Goal: Information Seeking & Learning: Learn about a topic

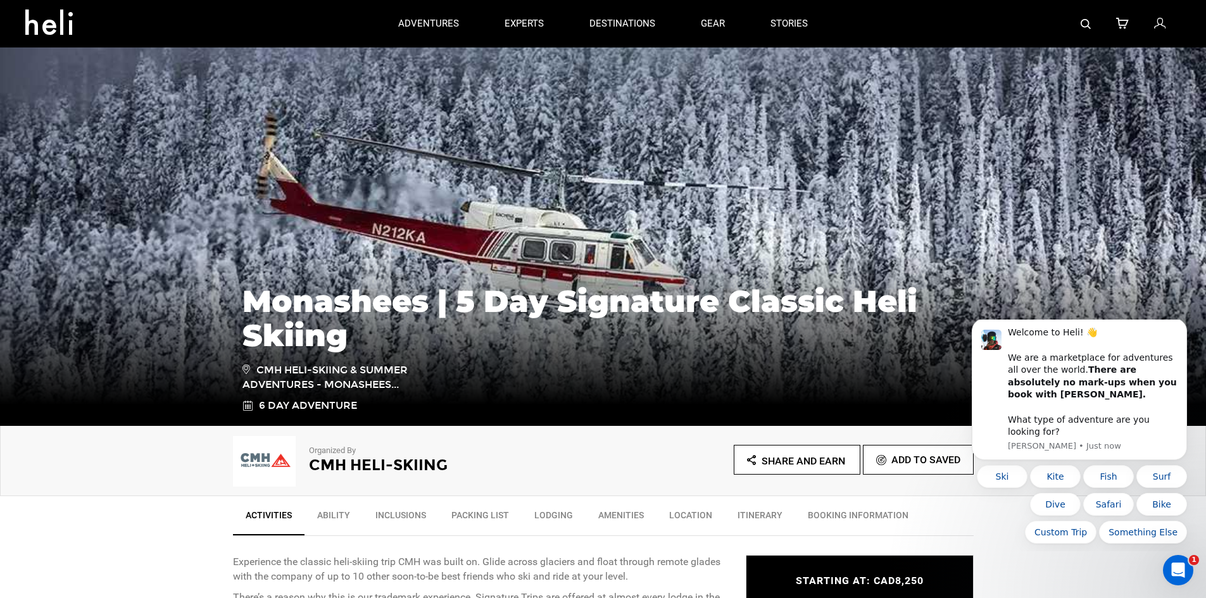
click at [87, 484] on div "Organized By CMH Heli-Skiing Share and Earn Add To Saved" at bounding box center [603, 461] width 1206 height 70
click at [1179, 576] on icon "Open Intercom Messenger" at bounding box center [1176, 568] width 21 height 21
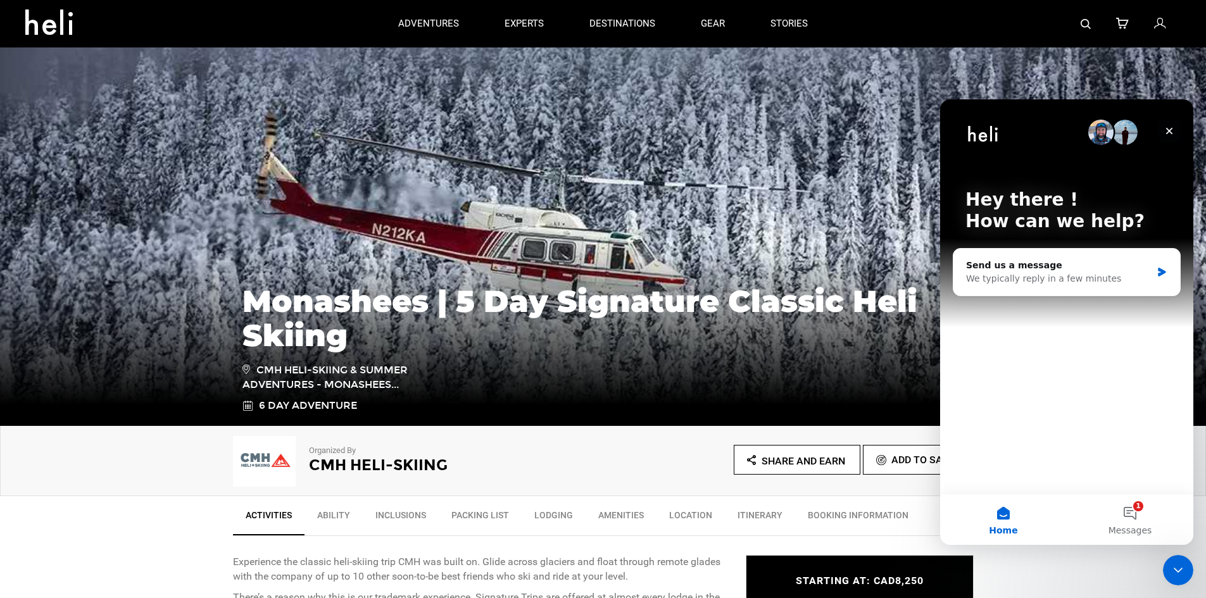
click at [1173, 129] on icon "Close" at bounding box center [1169, 131] width 10 height 10
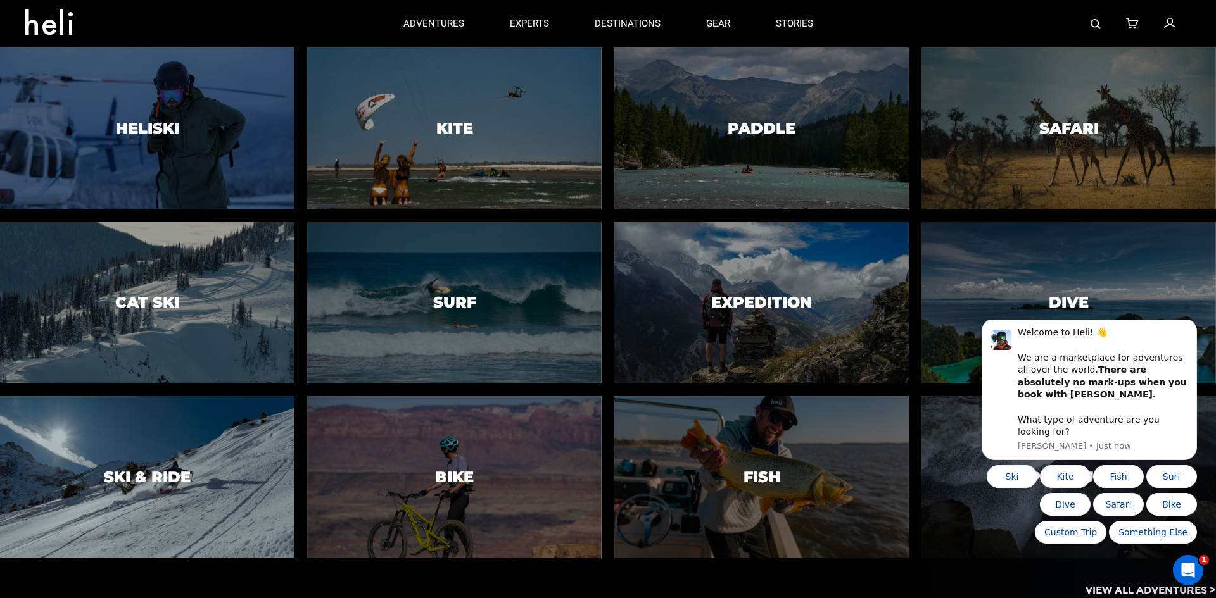
click at [199, 453] on div at bounding box center [147, 477] width 300 height 165
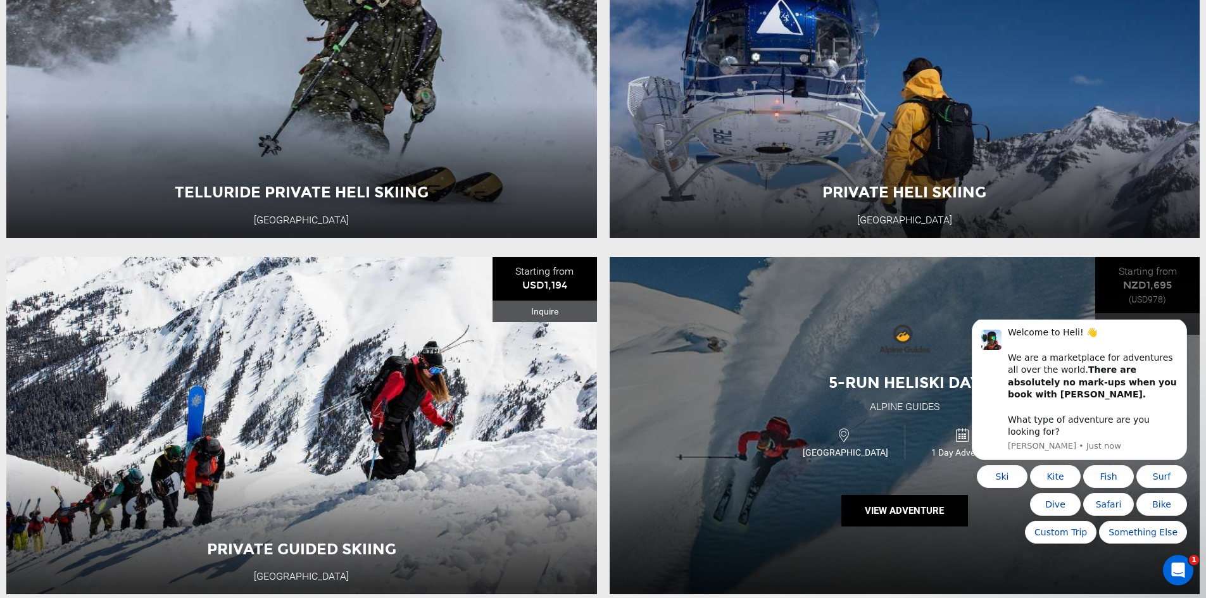
scroll to position [1140, 0]
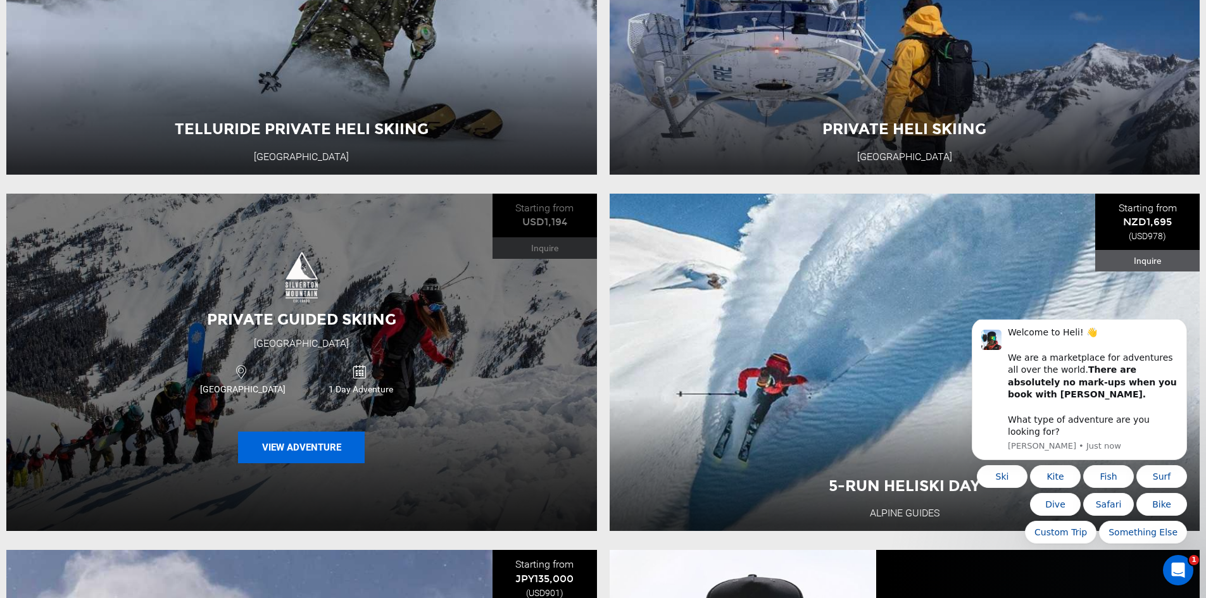
click at [331, 456] on button "View Adventure" at bounding box center [301, 448] width 127 height 32
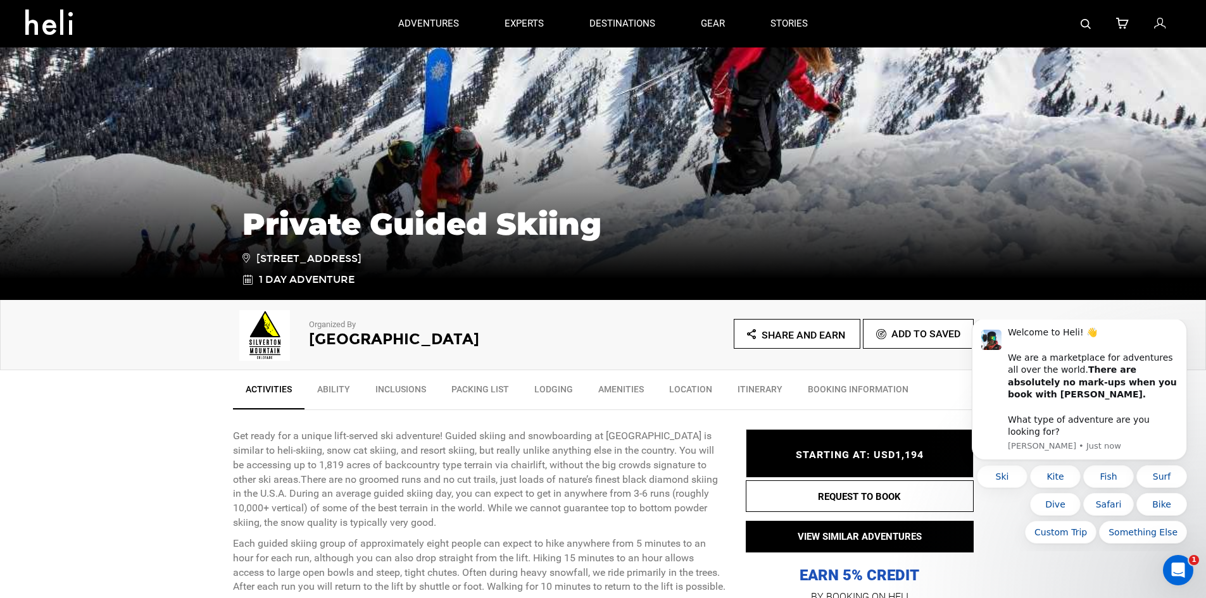
scroll to position [127, 0]
click at [1184, 326] on icon "Dismiss notification" at bounding box center [1183, 322] width 7 height 7
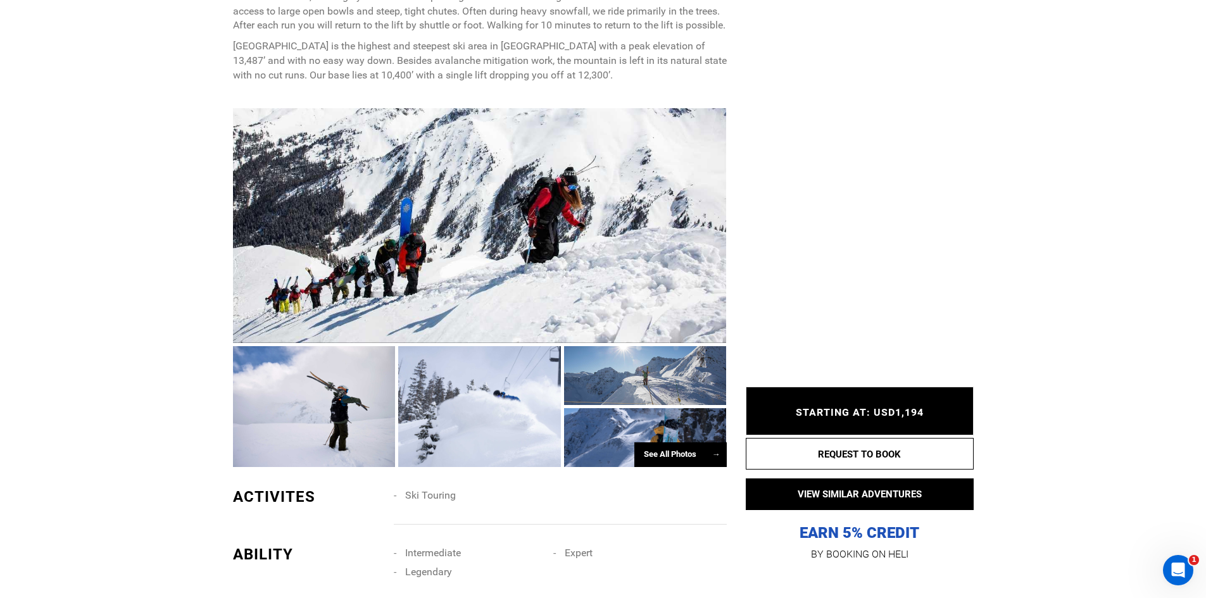
scroll to position [696, 0]
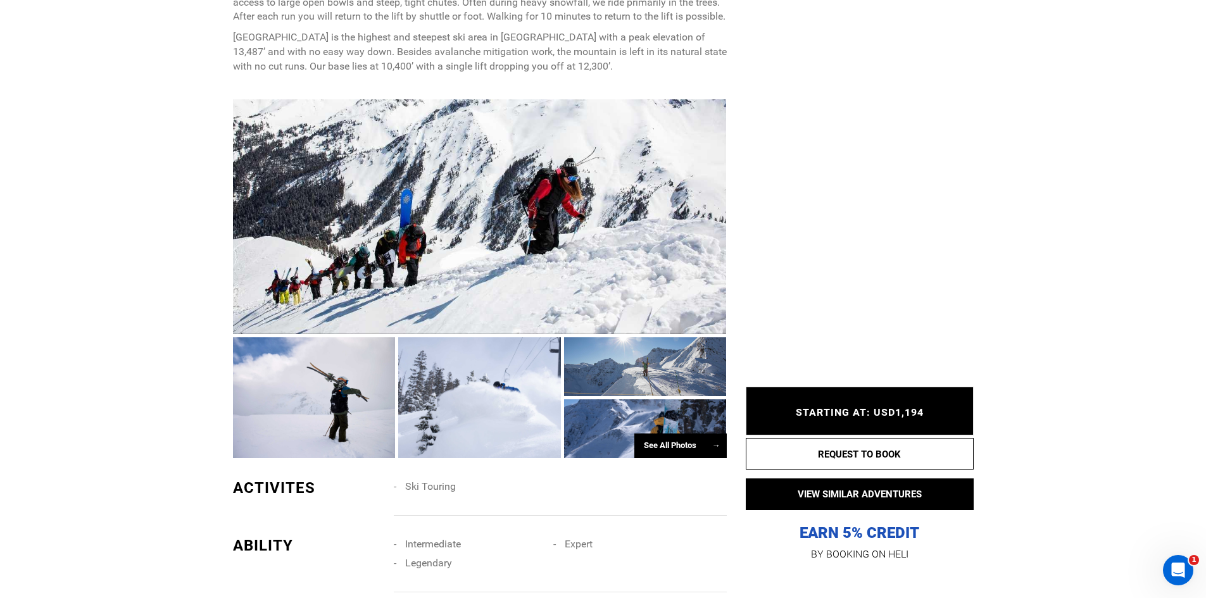
click at [530, 253] on div at bounding box center [480, 216] width 494 height 235
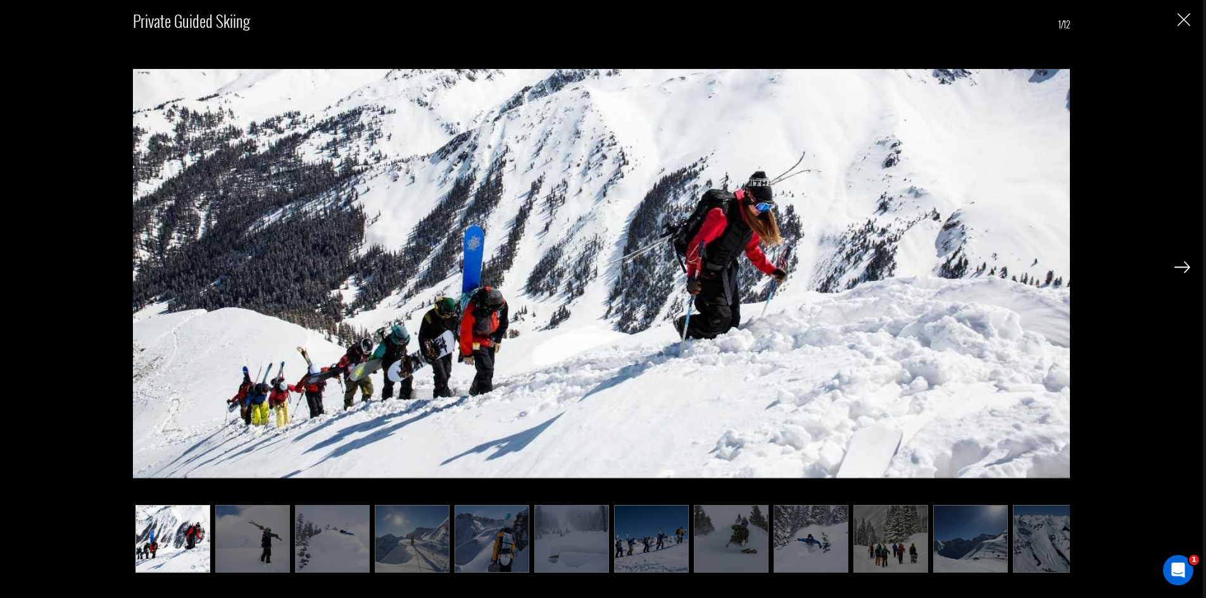
click at [1184, 260] on div at bounding box center [1182, 267] width 16 height 22
click at [1183, 263] on img at bounding box center [1182, 266] width 16 height 11
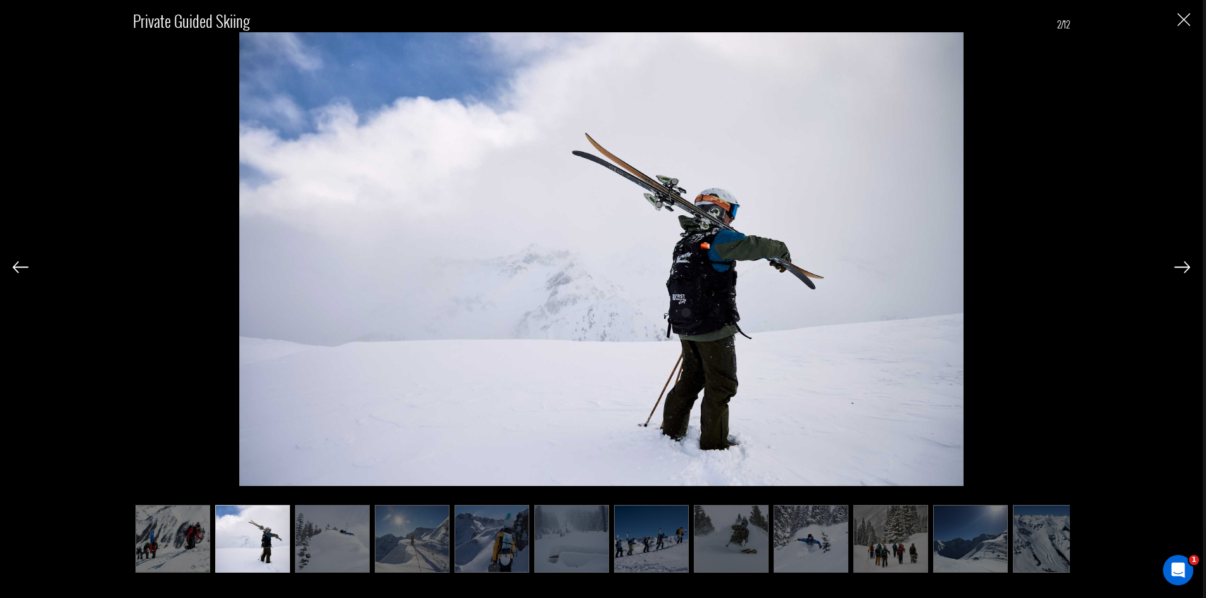
click at [1181, 268] on img at bounding box center [1182, 266] width 16 height 11
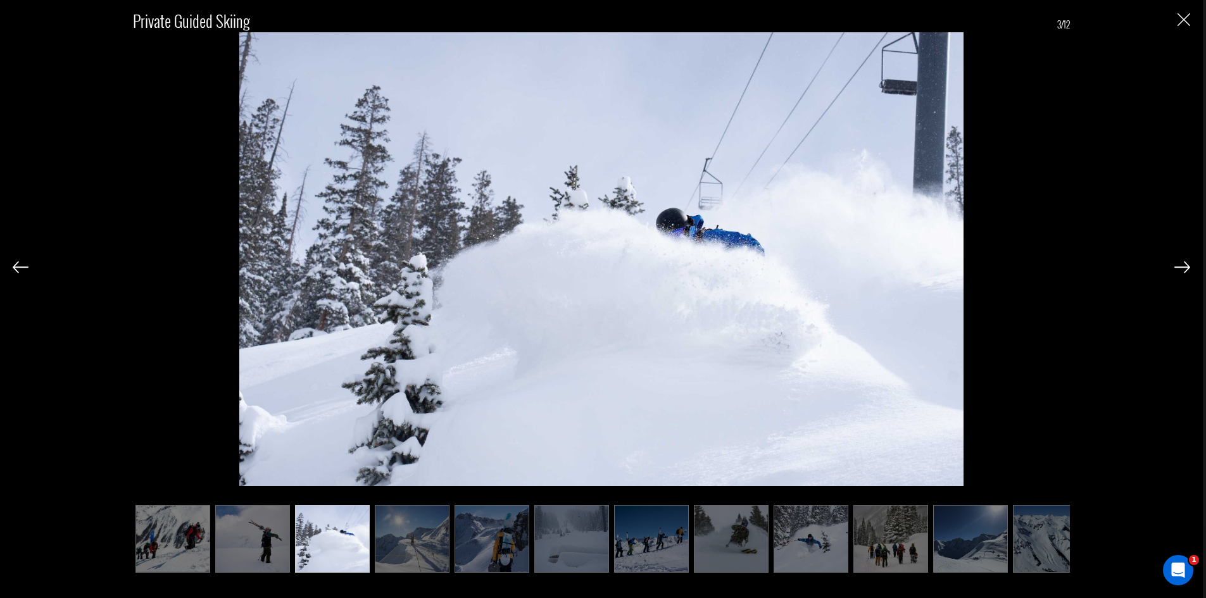
click at [1181, 268] on img at bounding box center [1182, 266] width 16 height 11
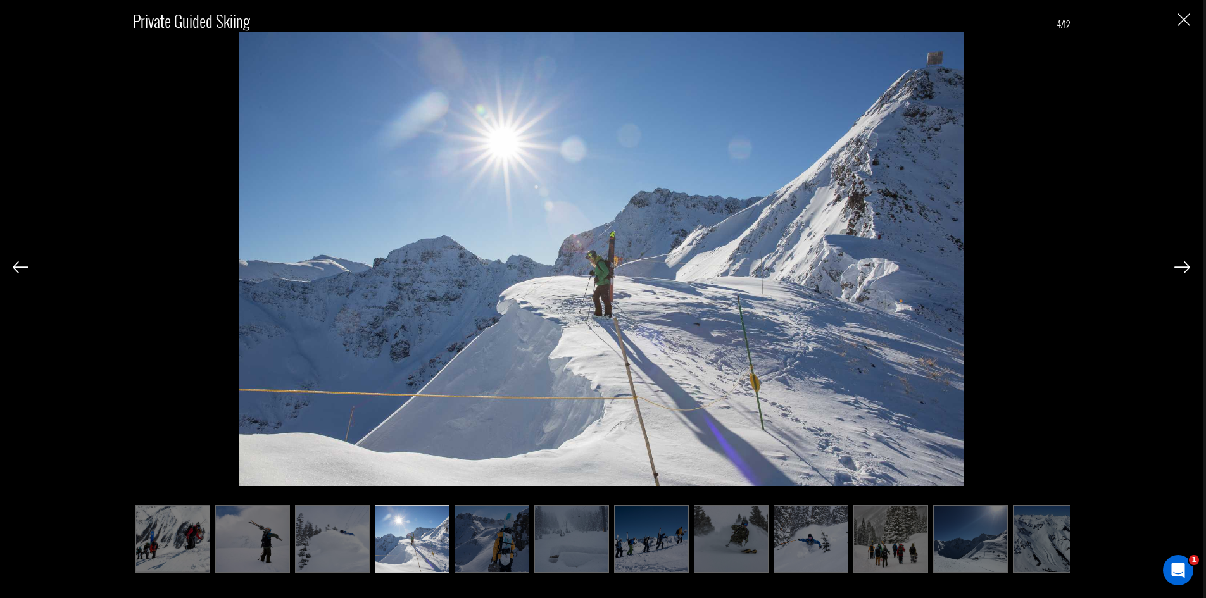
click at [1181, 268] on img at bounding box center [1182, 266] width 16 height 11
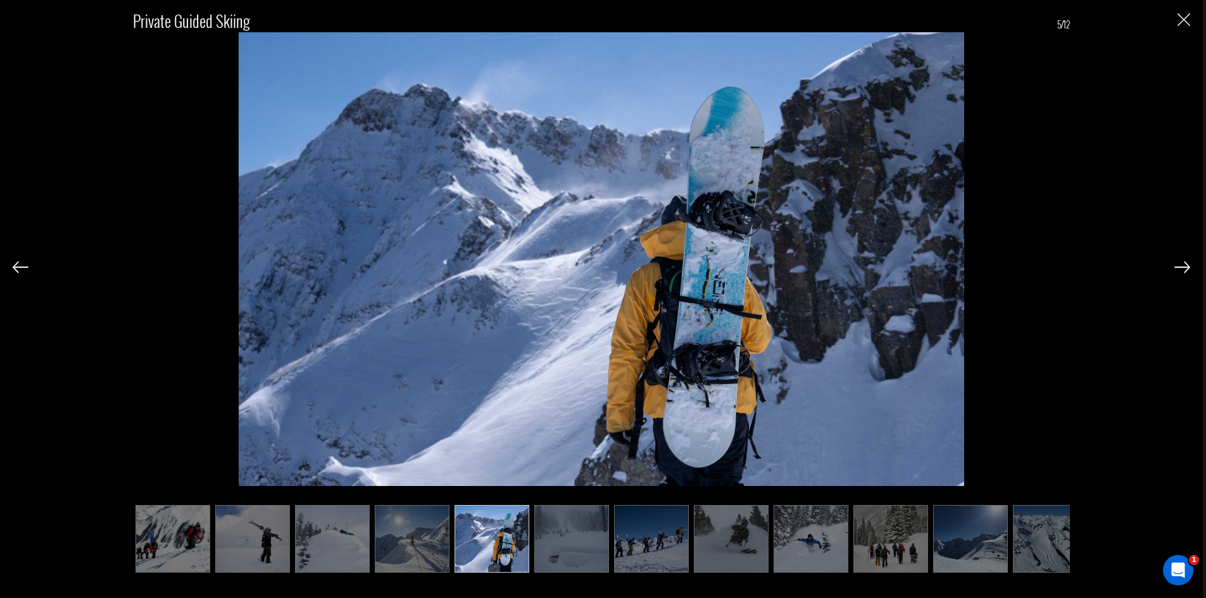
click at [1181, 268] on img at bounding box center [1182, 266] width 16 height 11
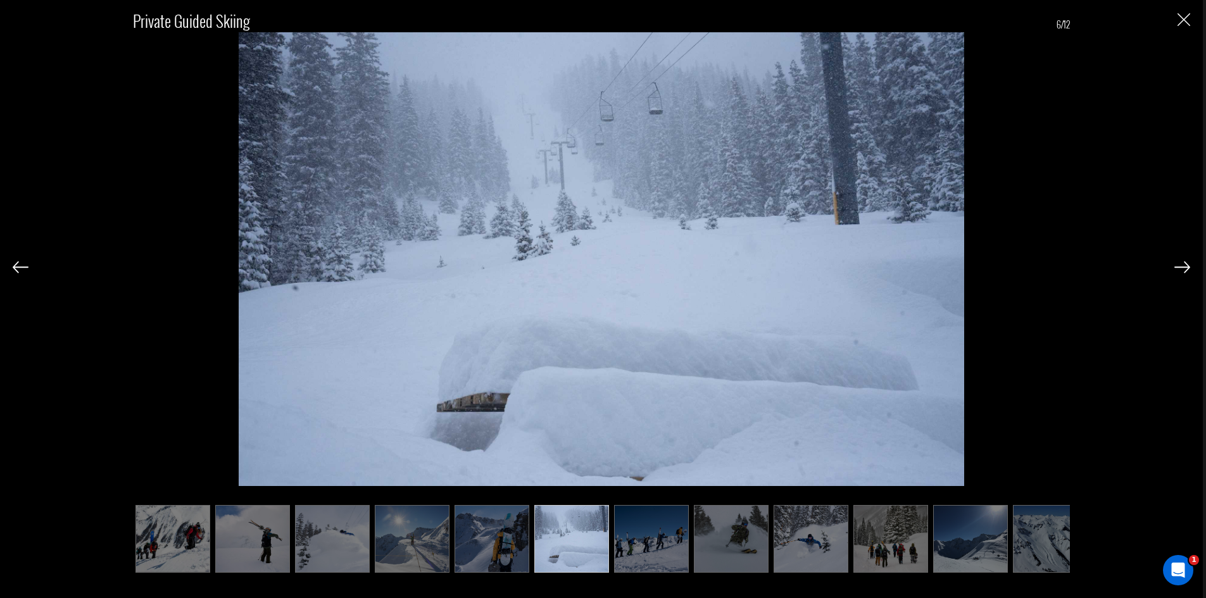
click at [1181, 268] on img at bounding box center [1182, 266] width 16 height 11
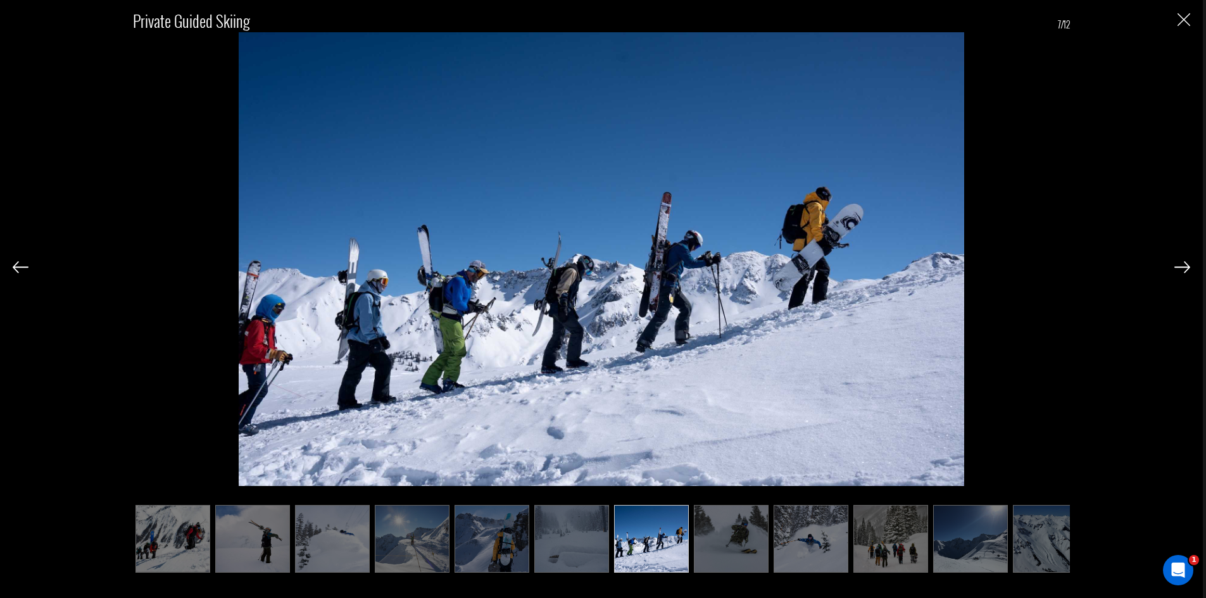
scroll to position [0, 20]
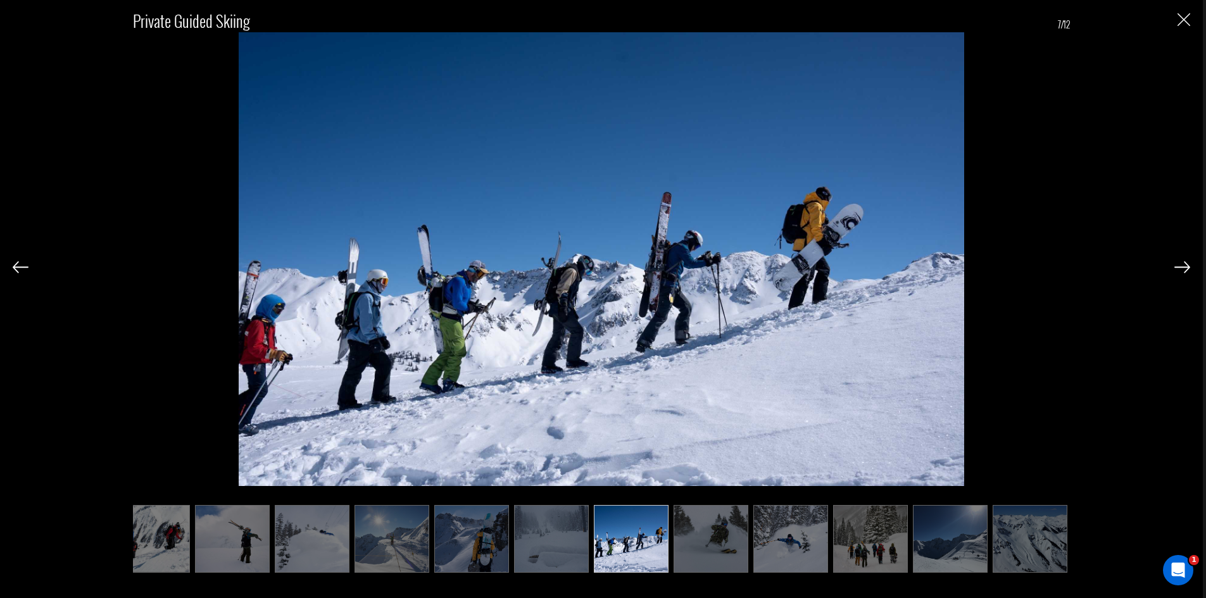
click at [1181, 268] on img at bounding box center [1182, 266] width 16 height 11
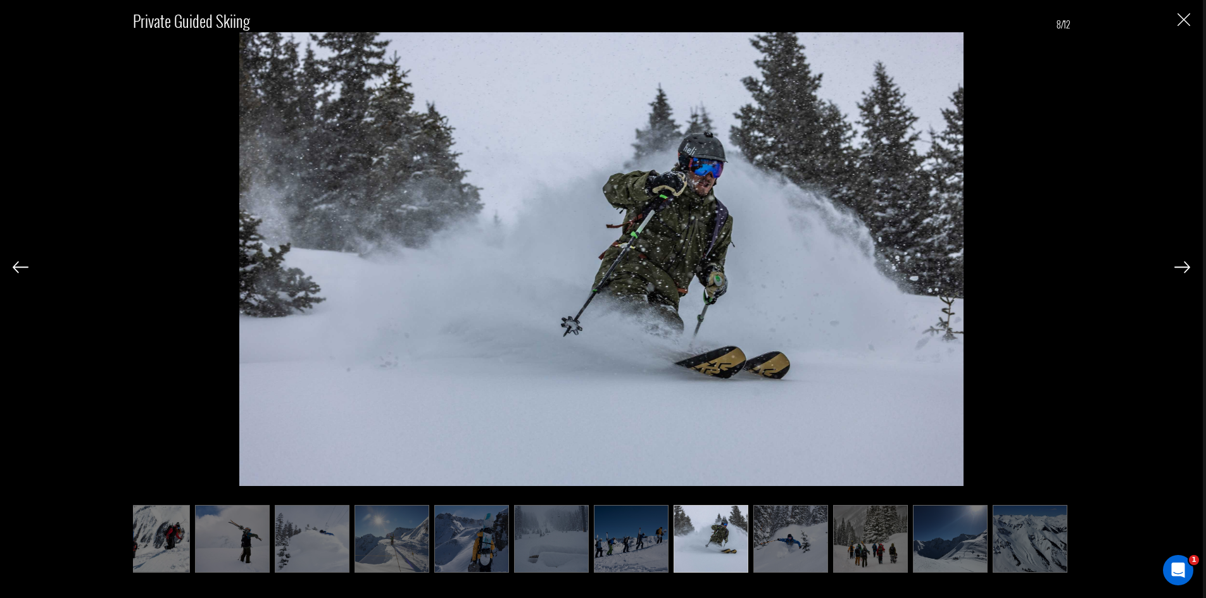
click at [1181, 268] on img at bounding box center [1182, 266] width 16 height 11
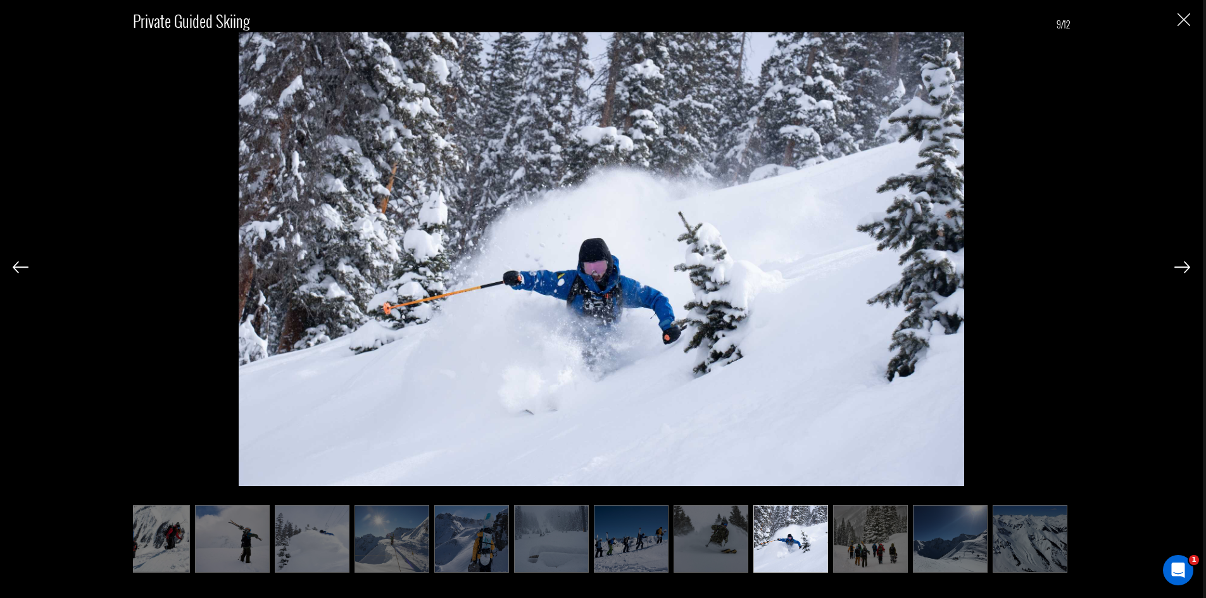
click at [1181, 268] on img at bounding box center [1182, 266] width 16 height 11
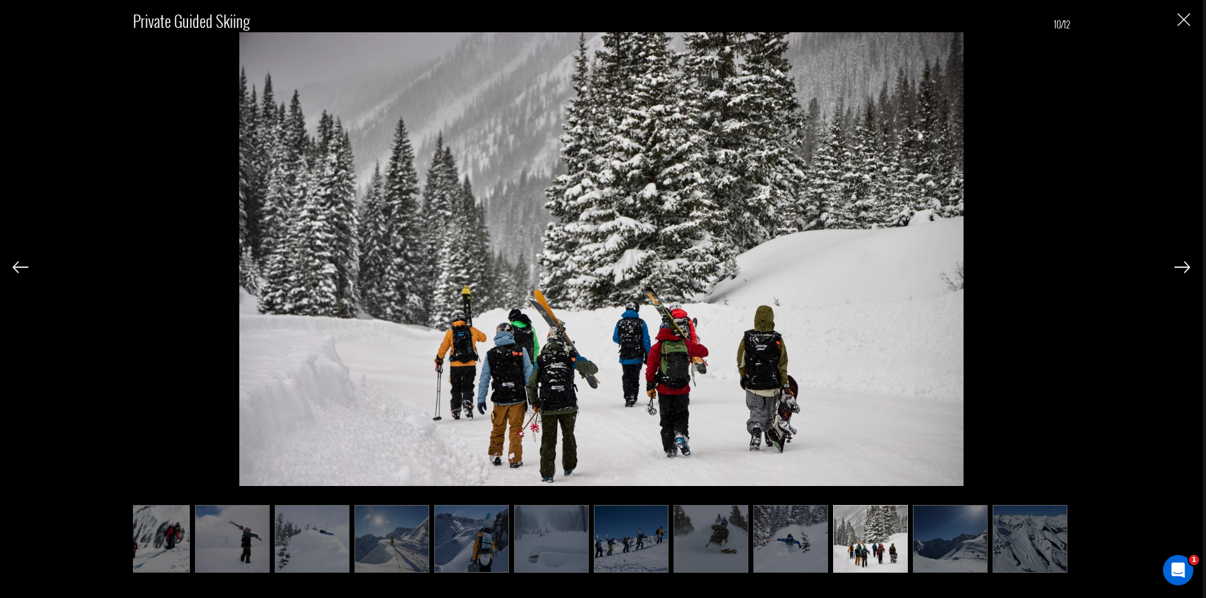
click at [1181, 265] on img at bounding box center [1182, 266] width 16 height 11
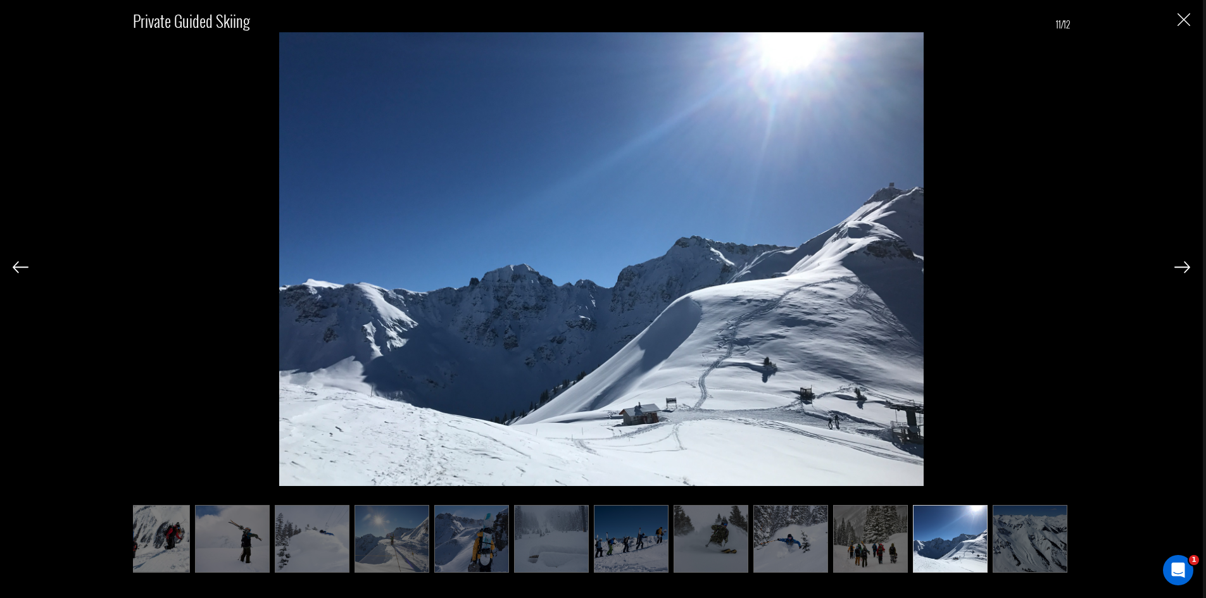
click at [1181, 265] on img at bounding box center [1182, 266] width 16 height 11
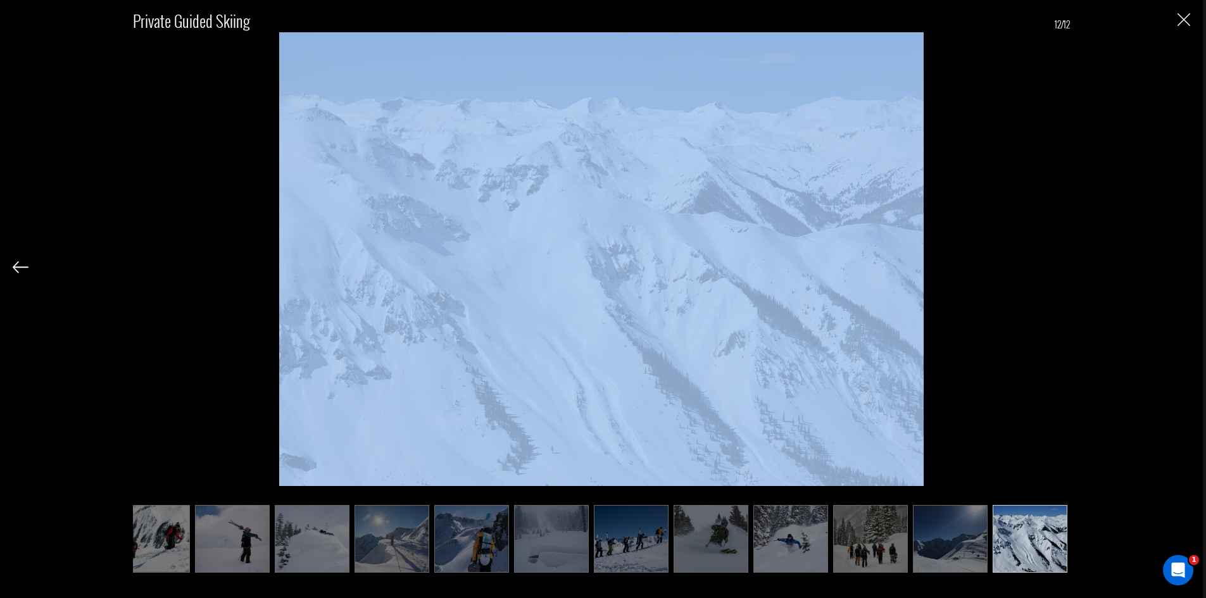
click at [1180, 267] on div "Private Guided Skiing 12/12" at bounding box center [602, 284] width 1178 height 569
click at [1180, 268] on div "Private Guided Skiing 12/12" at bounding box center [602, 284] width 1178 height 569
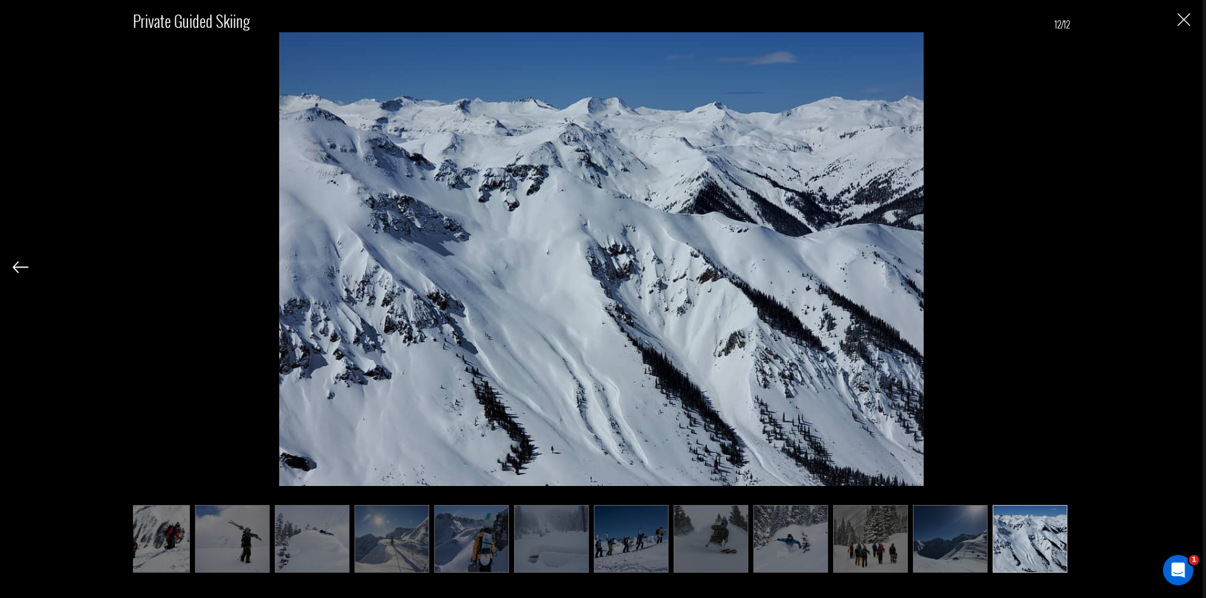
scroll to position [886, 0]
click at [1187, 22] on img "Close" at bounding box center [1184, 19] width 13 height 13
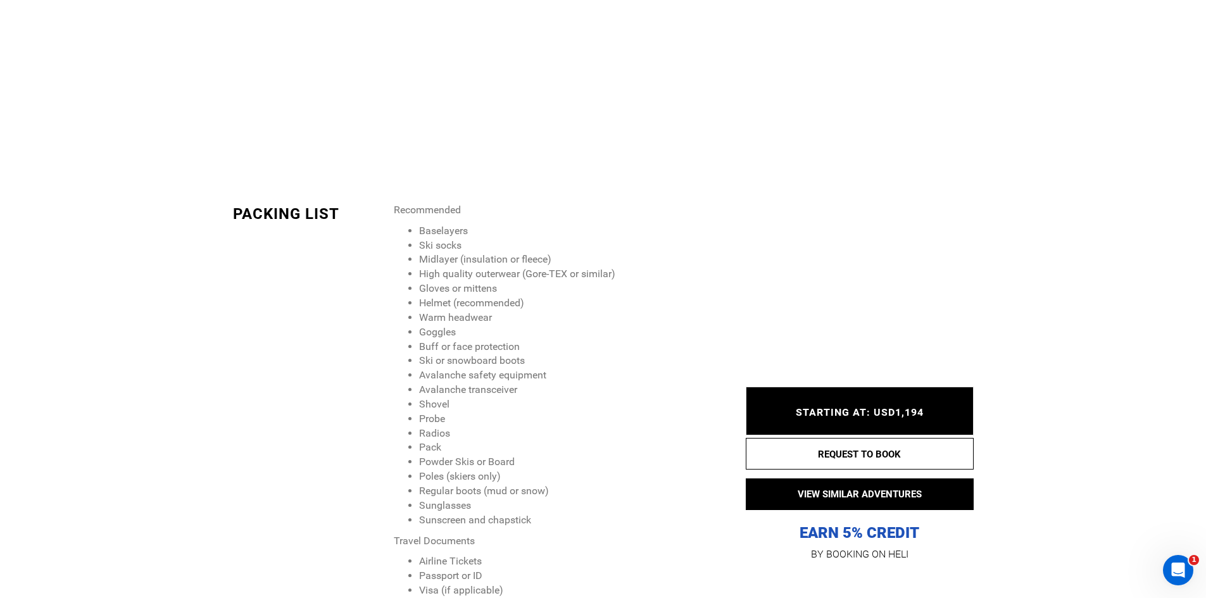
scroll to position [1646, 0]
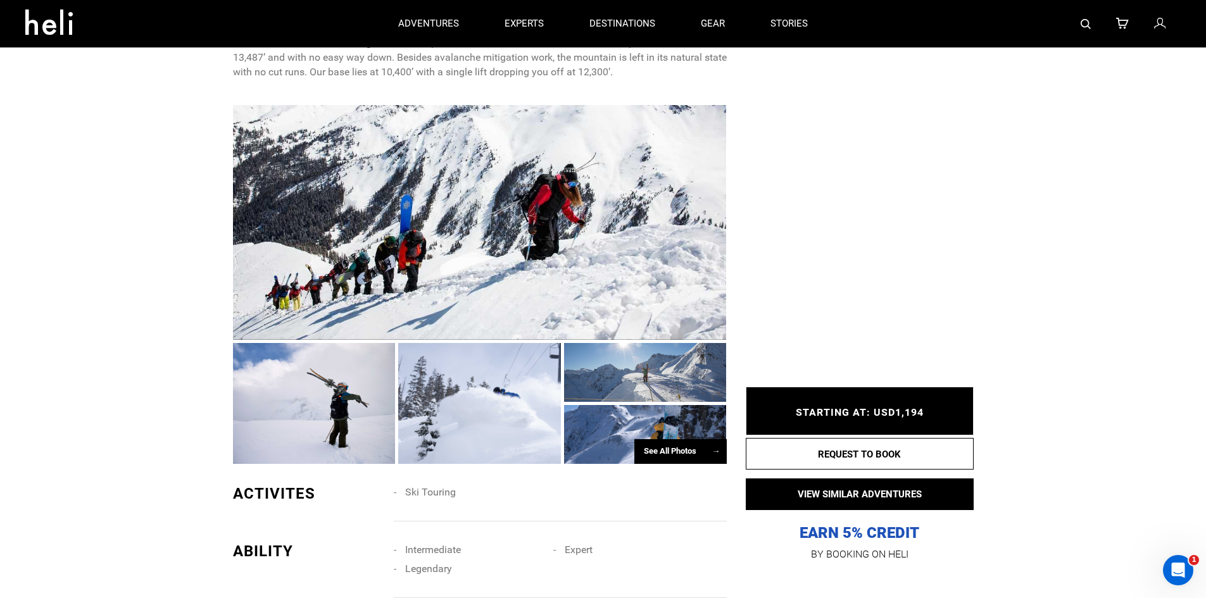
scroll to position [823, 0]
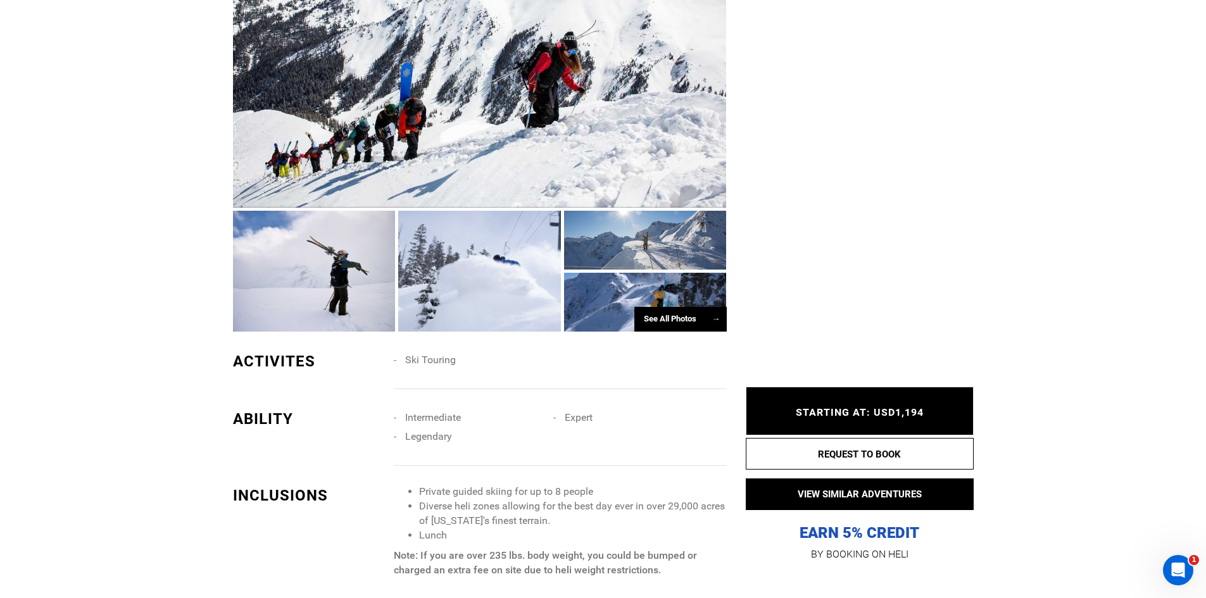
click at [580, 94] on div at bounding box center [480, 90] width 494 height 235
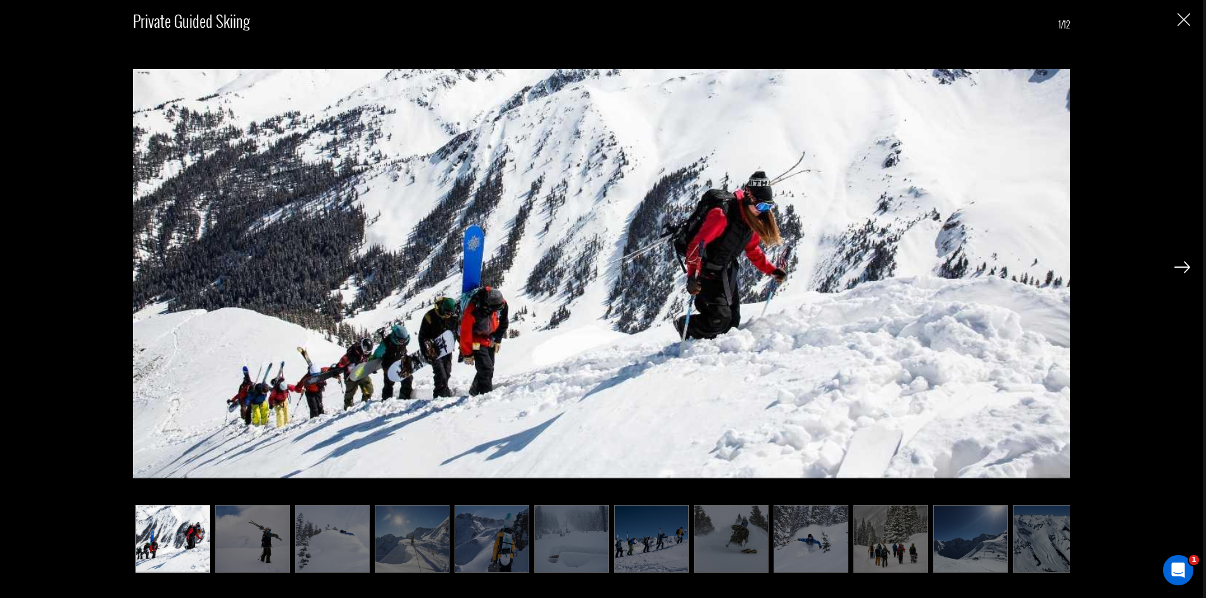
click at [1171, 267] on div "Private Guided Skiing 1/12" at bounding box center [602, 284] width 1178 height 569
click at [1181, 265] on img at bounding box center [1182, 266] width 16 height 11
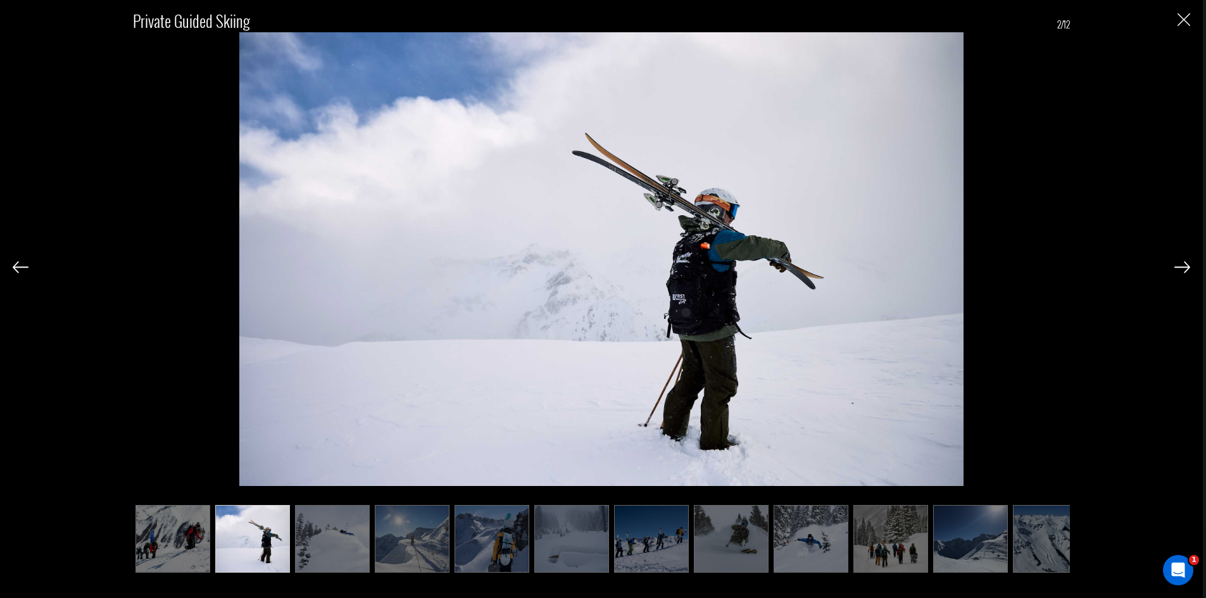
click at [1181, 265] on img at bounding box center [1182, 266] width 16 height 11
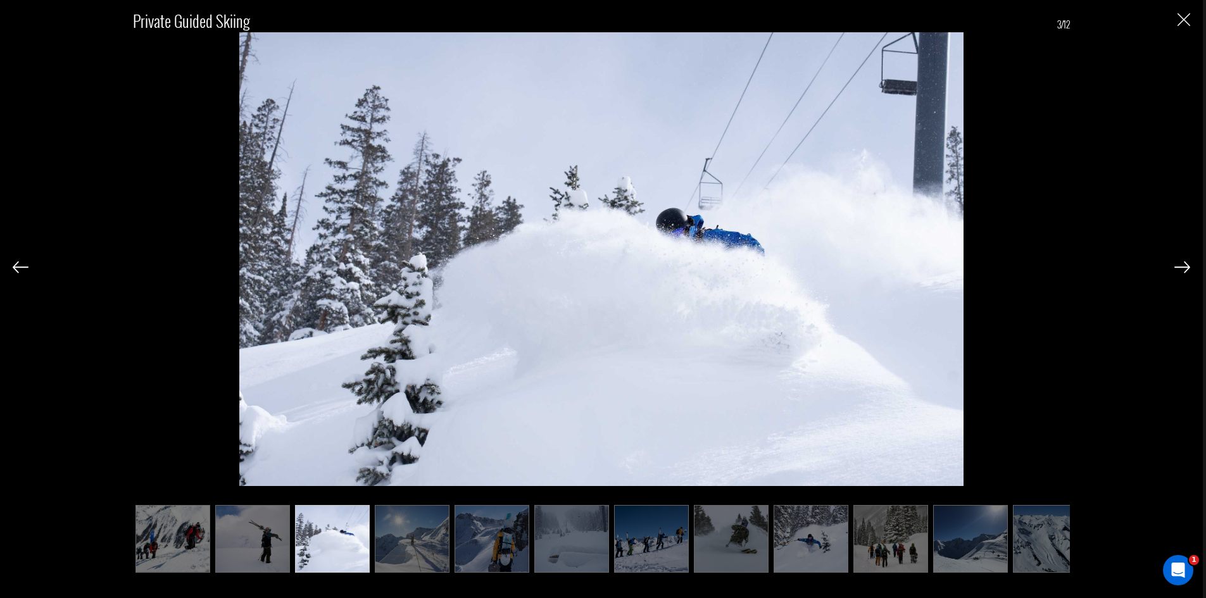
click at [1181, 265] on img at bounding box center [1182, 266] width 16 height 11
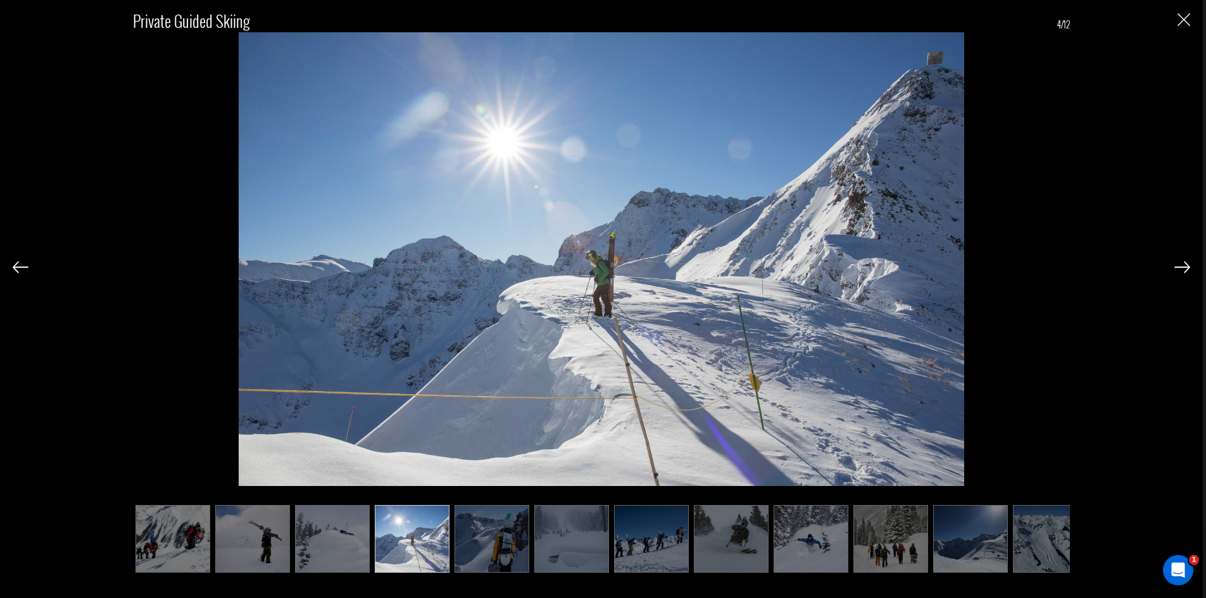
click at [1181, 265] on img at bounding box center [1182, 266] width 16 height 11
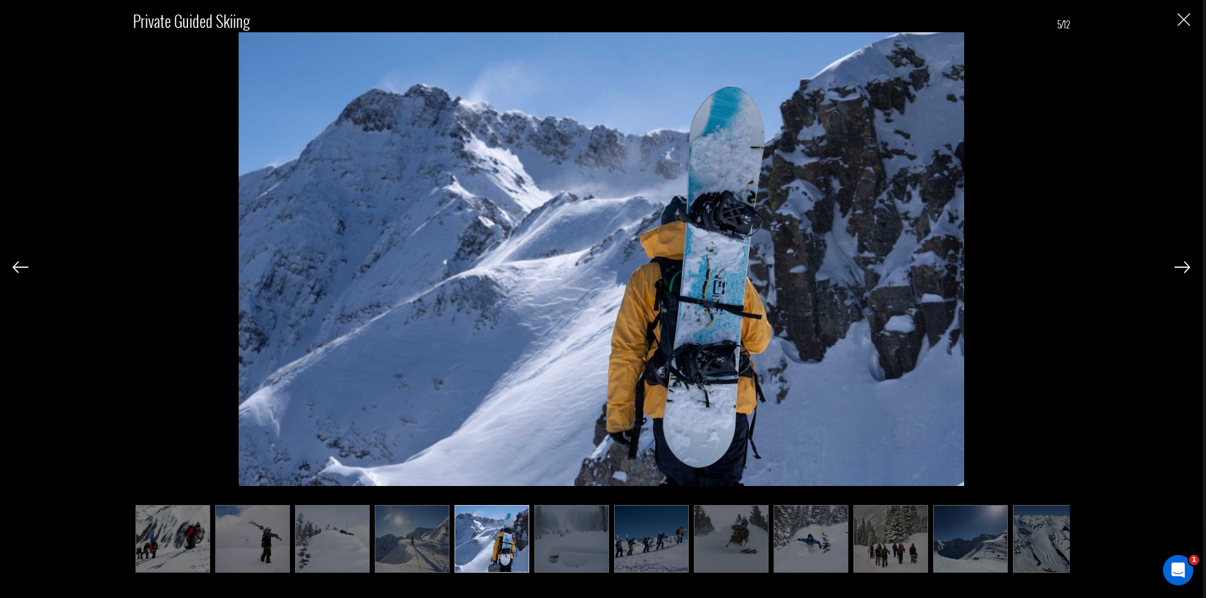
click at [1180, 266] on img at bounding box center [1182, 266] width 16 height 11
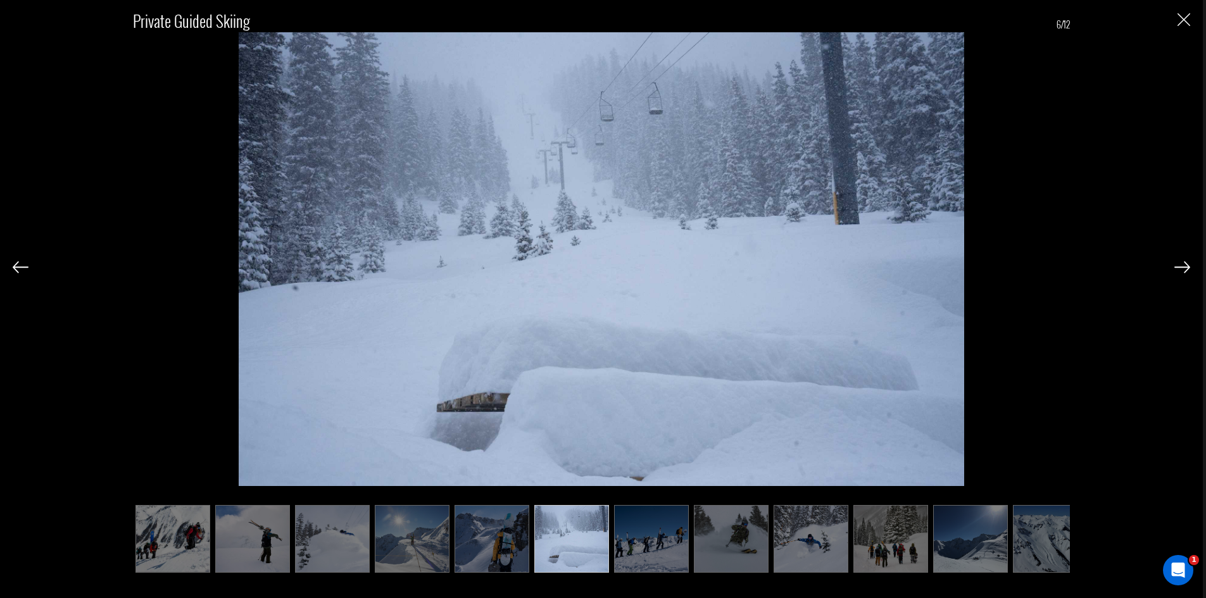
click at [1180, 266] on img at bounding box center [1182, 266] width 16 height 11
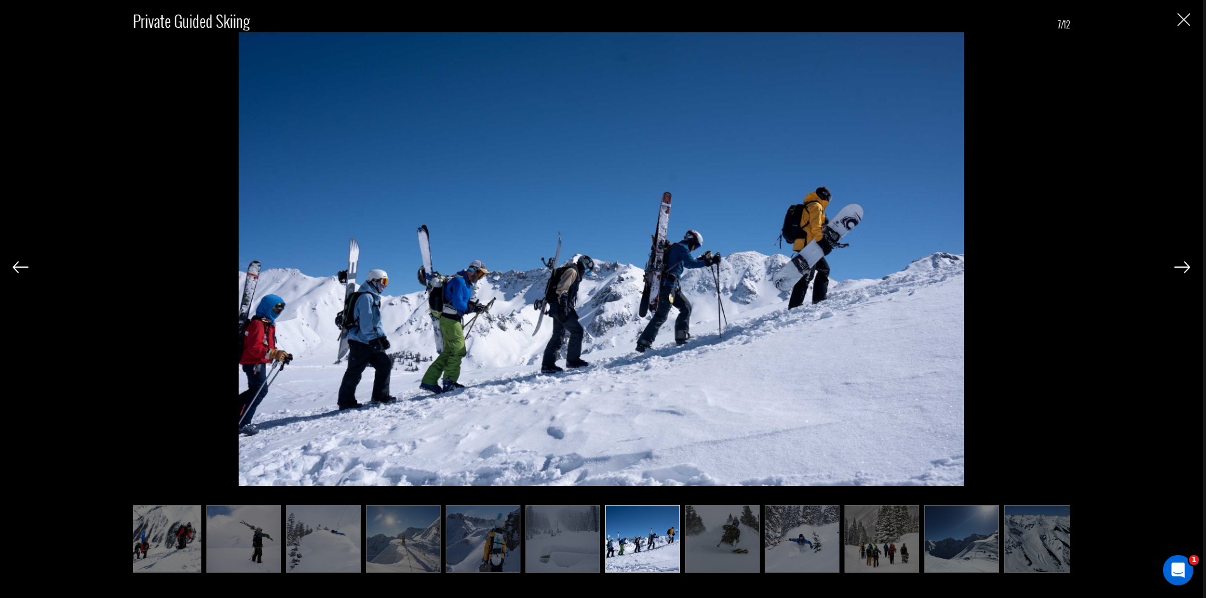
scroll to position [0, 20]
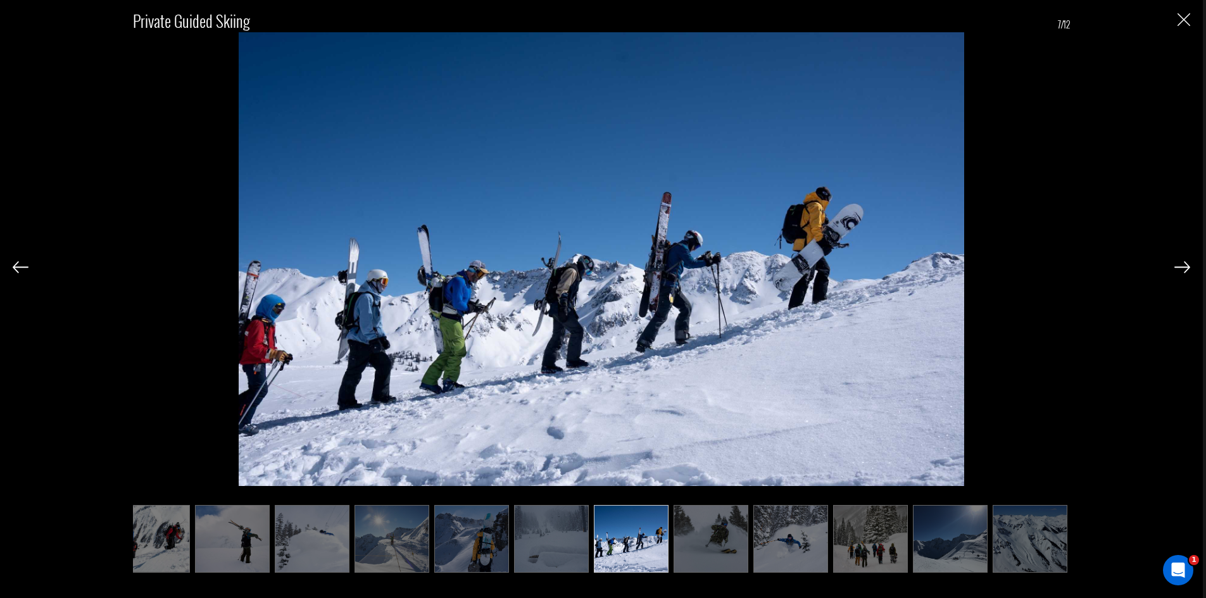
click at [1180, 266] on img at bounding box center [1182, 266] width 16 height 11
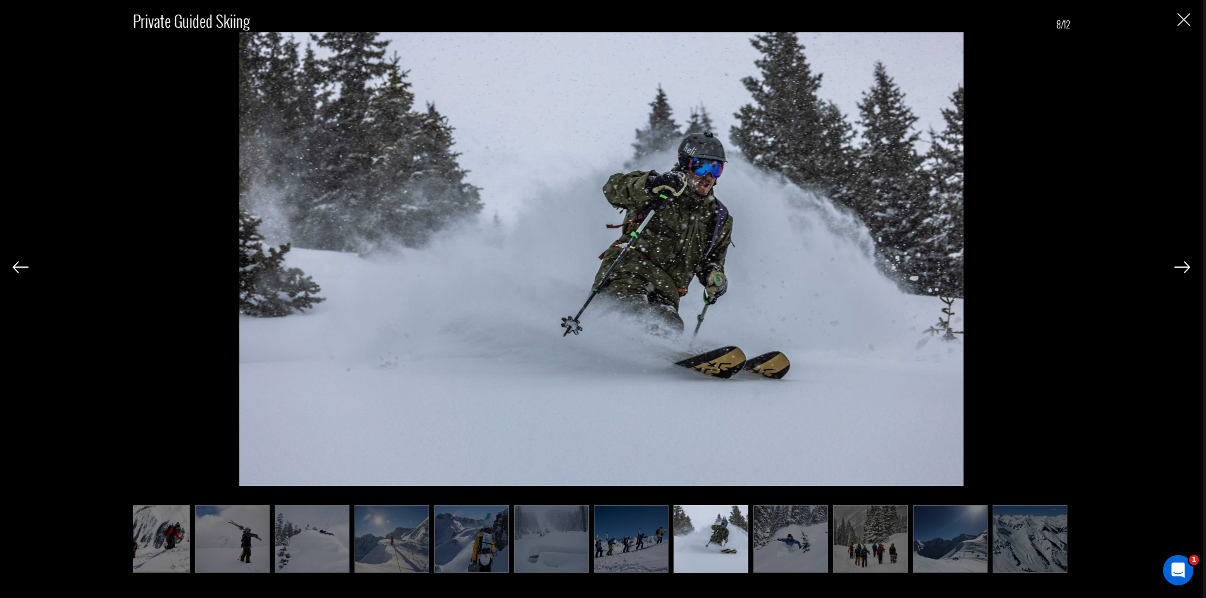
click at [1180, 266] on img at bounding box center [1182, 266] width 16 height 11
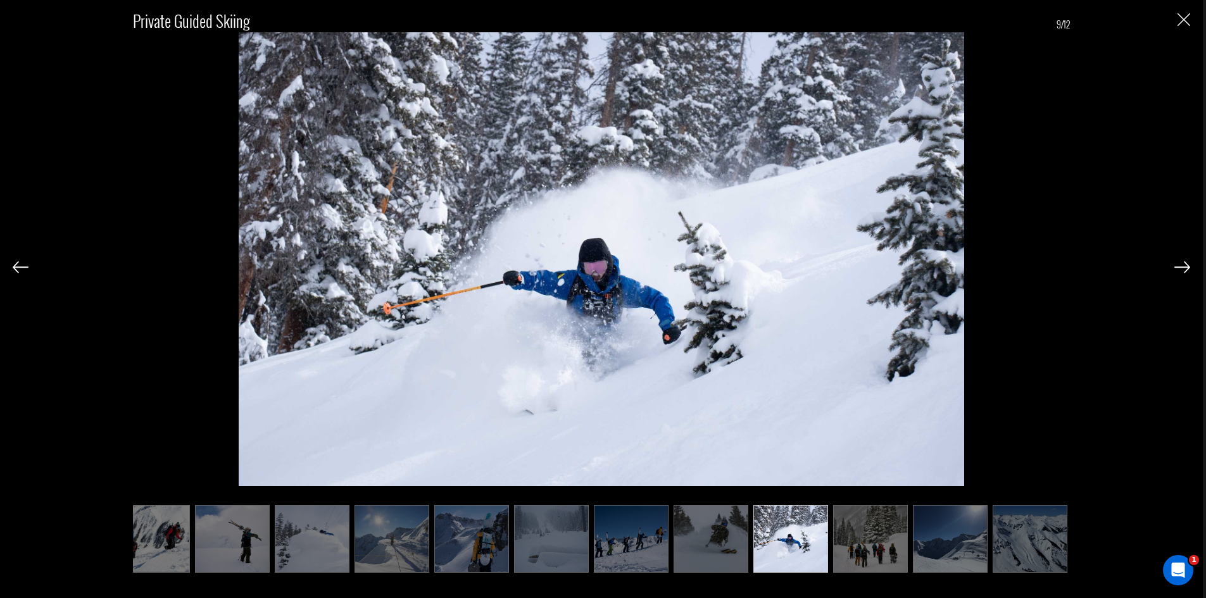
click at [1179, 267] on img at bounding box center [1182, 266] width 16 height 11
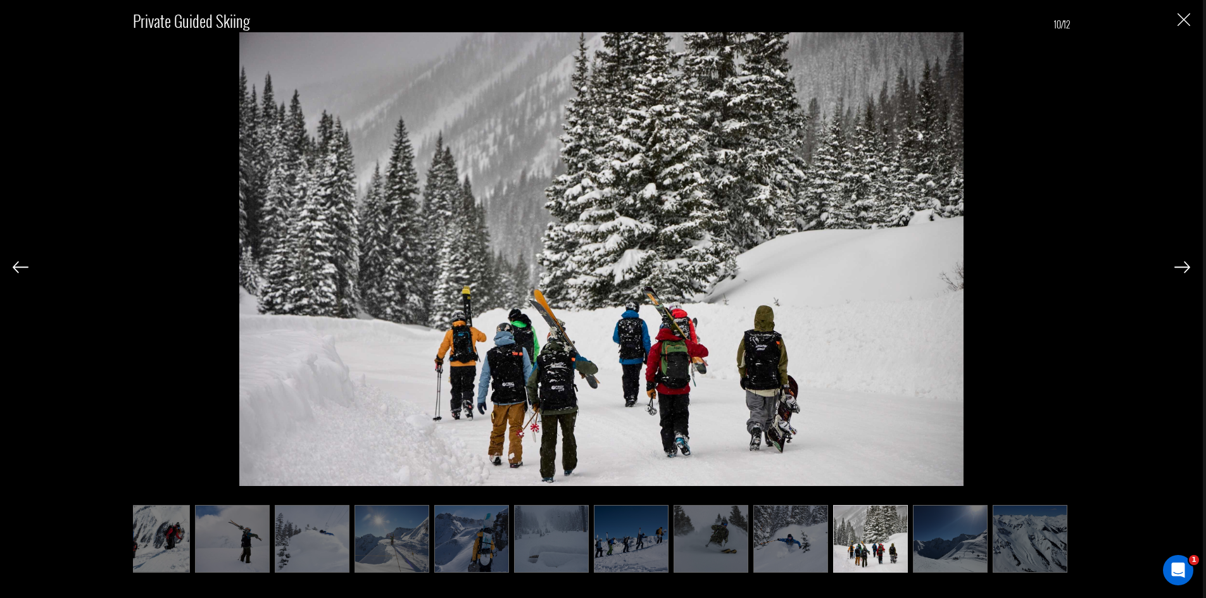
click at [1179, 267] on img at bounding box center [1182, 266] width 16 height 11
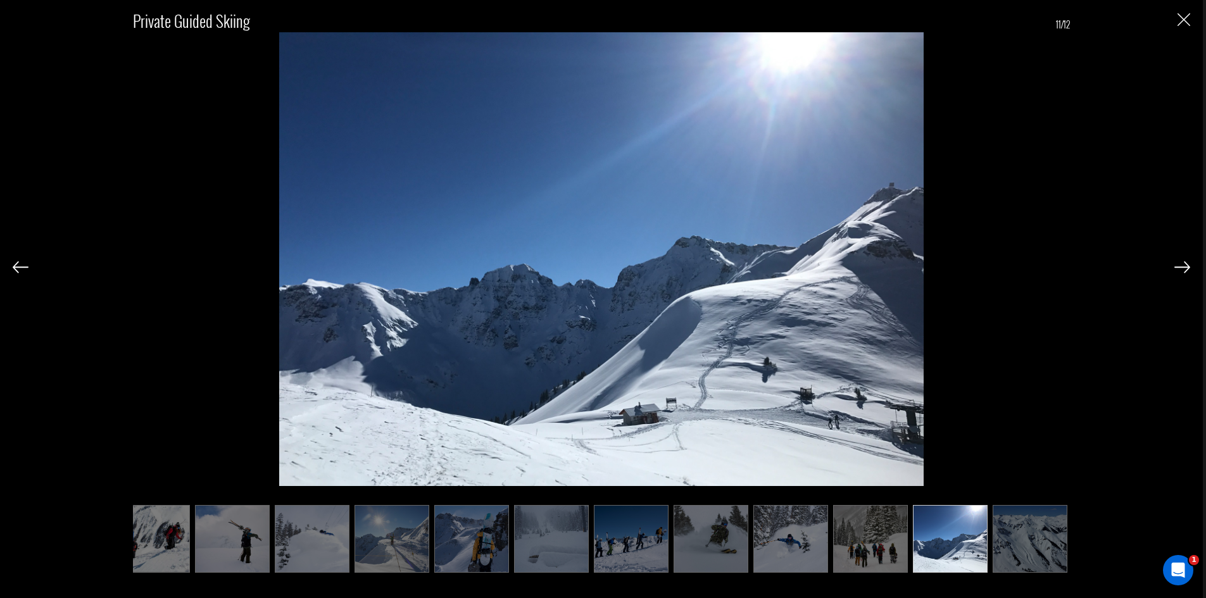
click at [1183, 263] on img at bounding box center [1182, 266] width 16 height 11
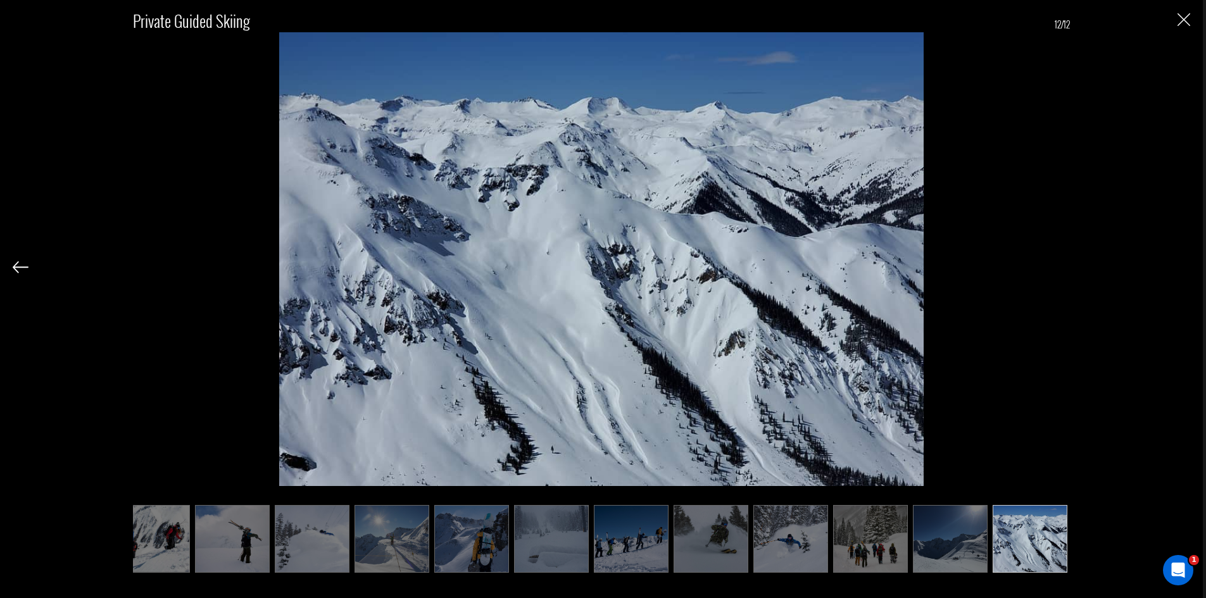
click at [1183, 263] on div "Private Guided Skiing 12/12" at bounding box center [602, 284] width 1178 height 569
click at [1191, 22] on div "Private Guided Skiing 12/12" at bounding box center [601, 299] width 1203 height 598
click at [1183, 29] on div "Private Guided Skiing 12/12" at bounding box center [602, 284] width 1178 height 569
click at [1181, 18] on img "Close" at bounding box center [1184, 19] width 13 height 13
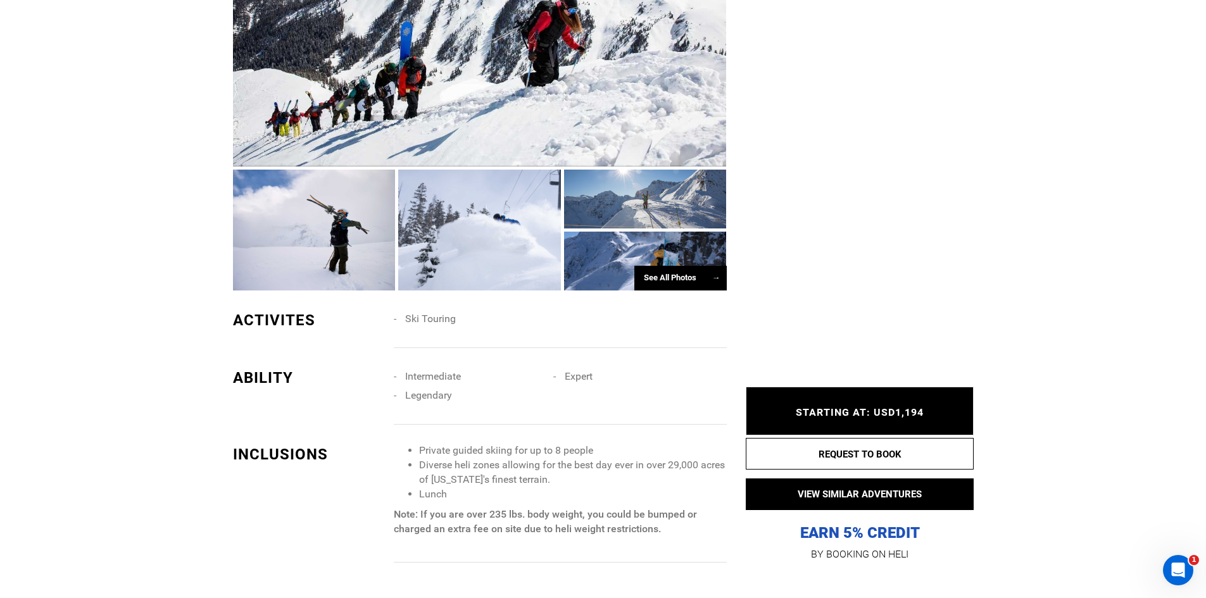
scroll to position [886, 0]
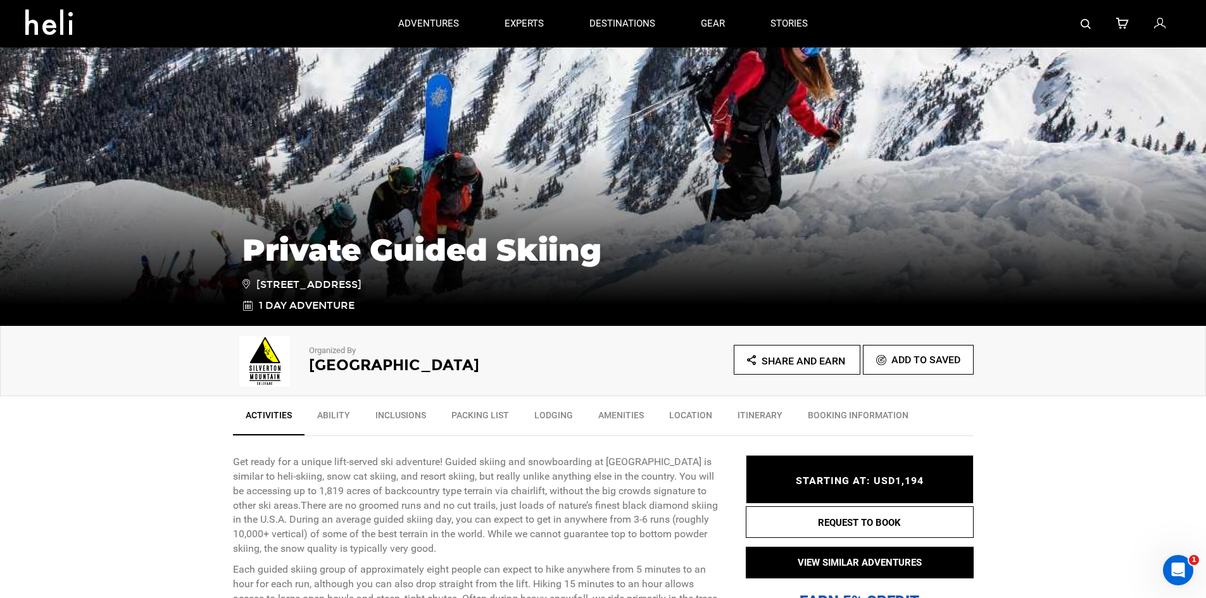
scroll to position [0, 0]
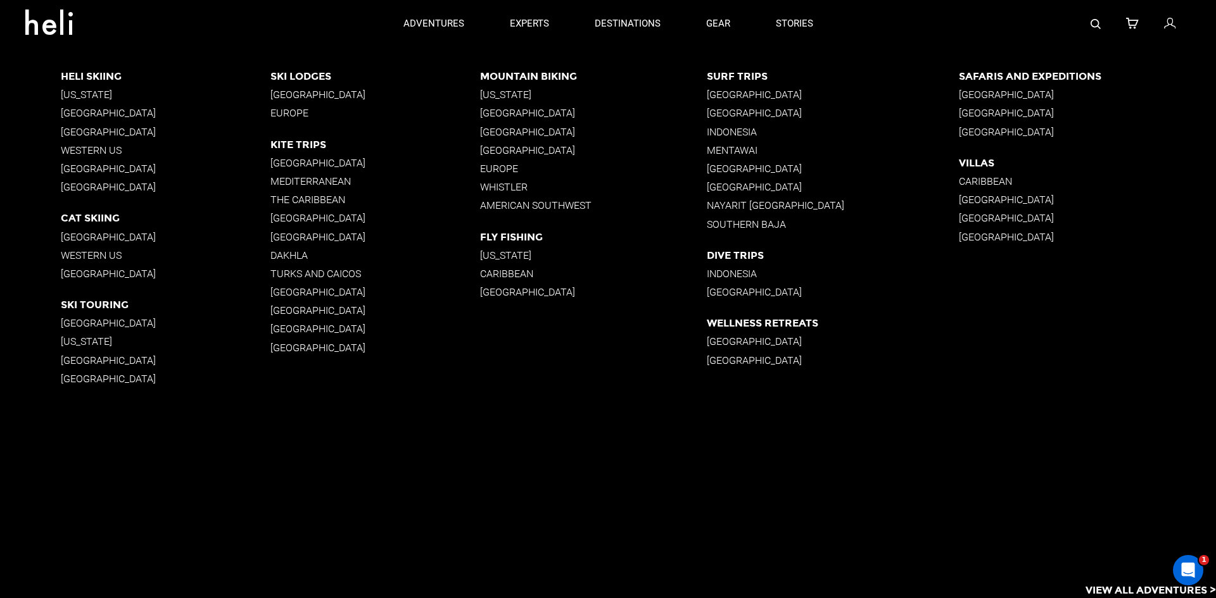
click at [85, 186] on p "[GEOGRAPHIC_DATA]" at bounding box center [166, 187] width 210 height 12
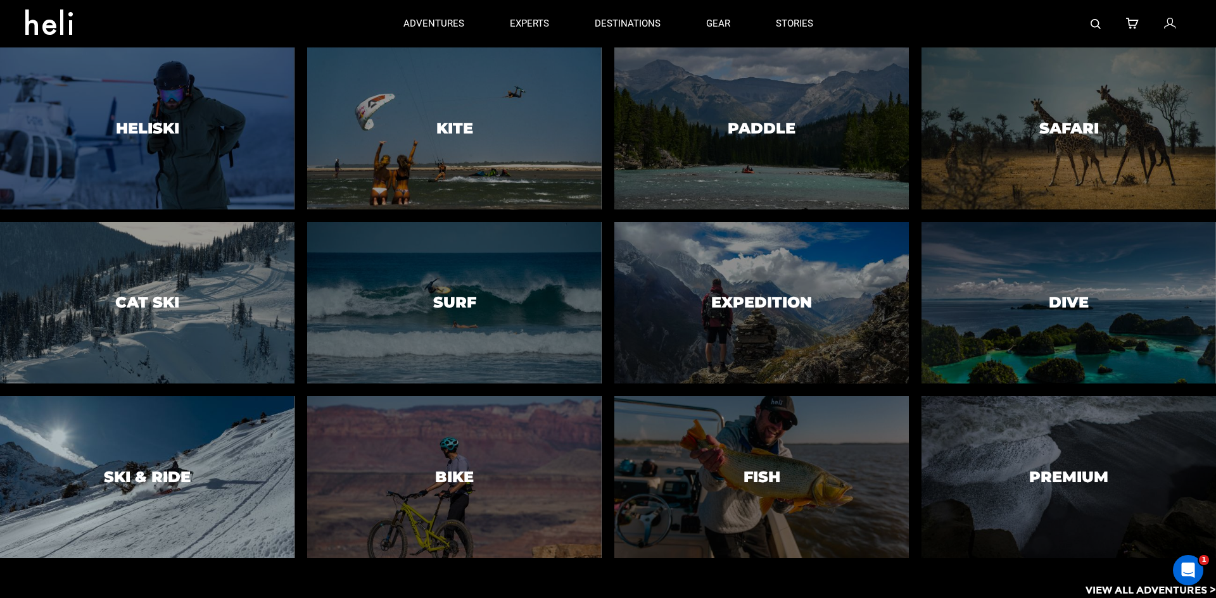
click at [191, 515] on div at bounding box center [147, 477] width 300 height 165
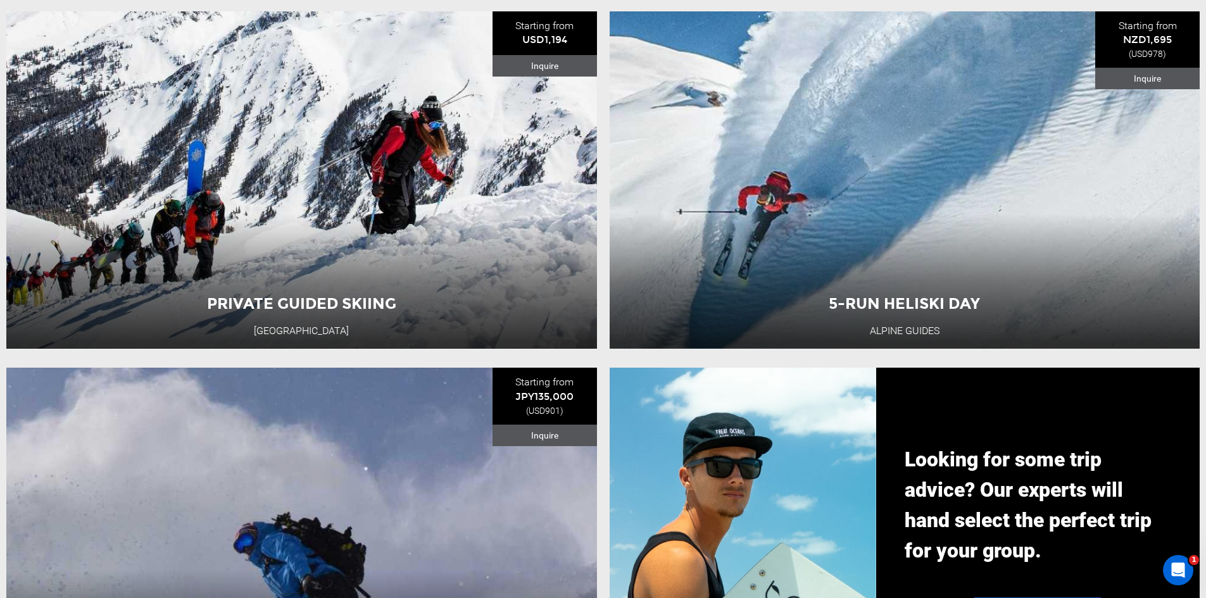
scroll to position [1583, 0]
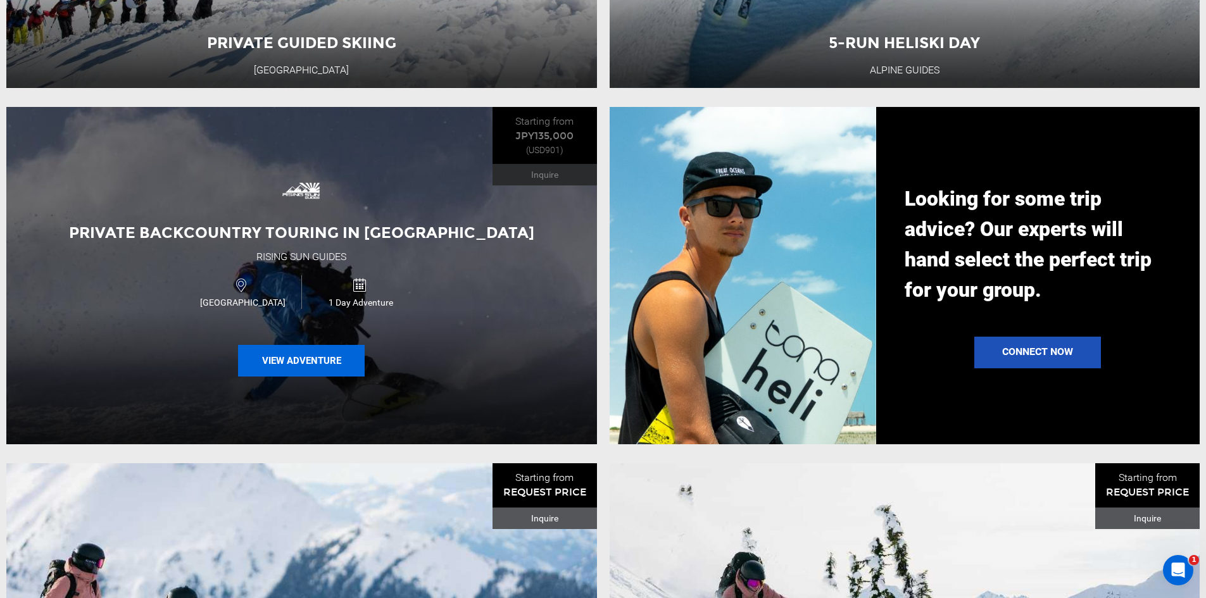
click at [318, 367] on button "View Adventure" at bounding box center [301, 361] width 127 height 32
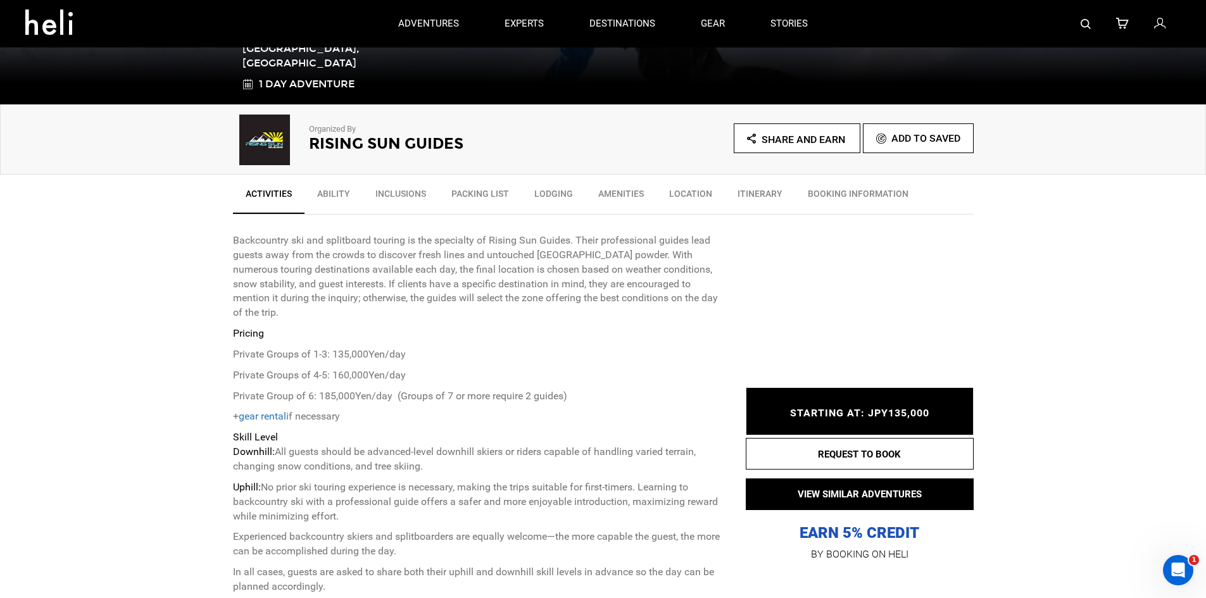
scroll to position [317, 0]
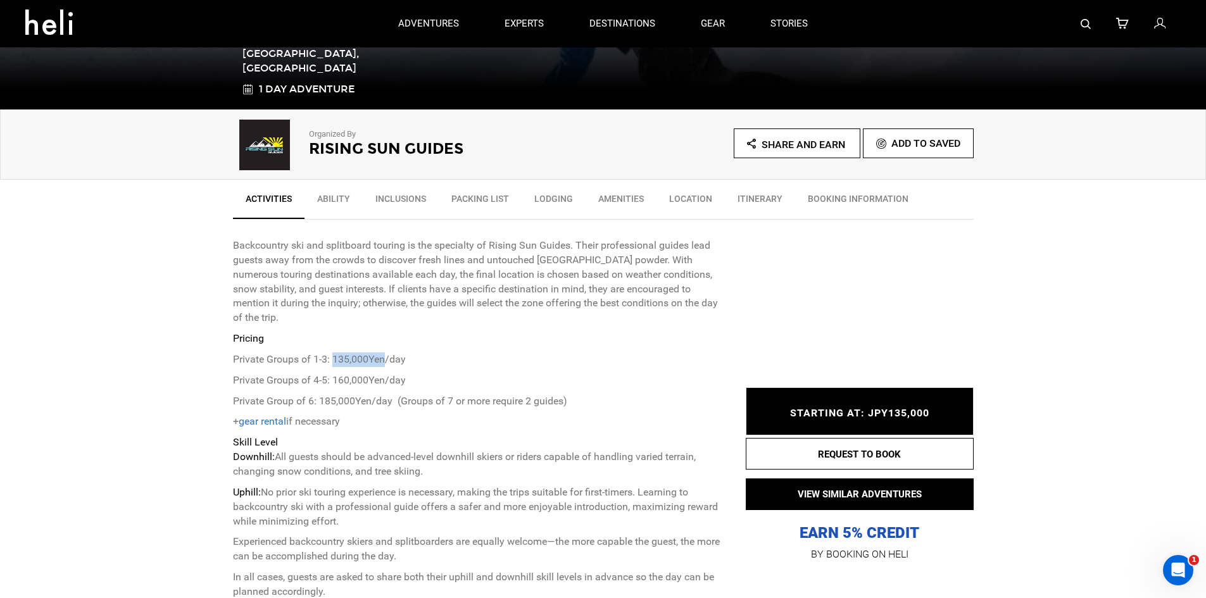
drag, startPoint x: 384, startPoint y: 344, endPoint x: 334, endPoint y: 342, distance: 50.1
click at [334, 353] on p "Private Groups of 1-3: 135,000Yen/day" at bounding box center [480, 360] width 494 height 15
copy p "135,000Yen"
click at [533, 353] on p "Private Groups of 1-3: 135,000Yen/day" at bounding box center [480, 360] width 494 height 15
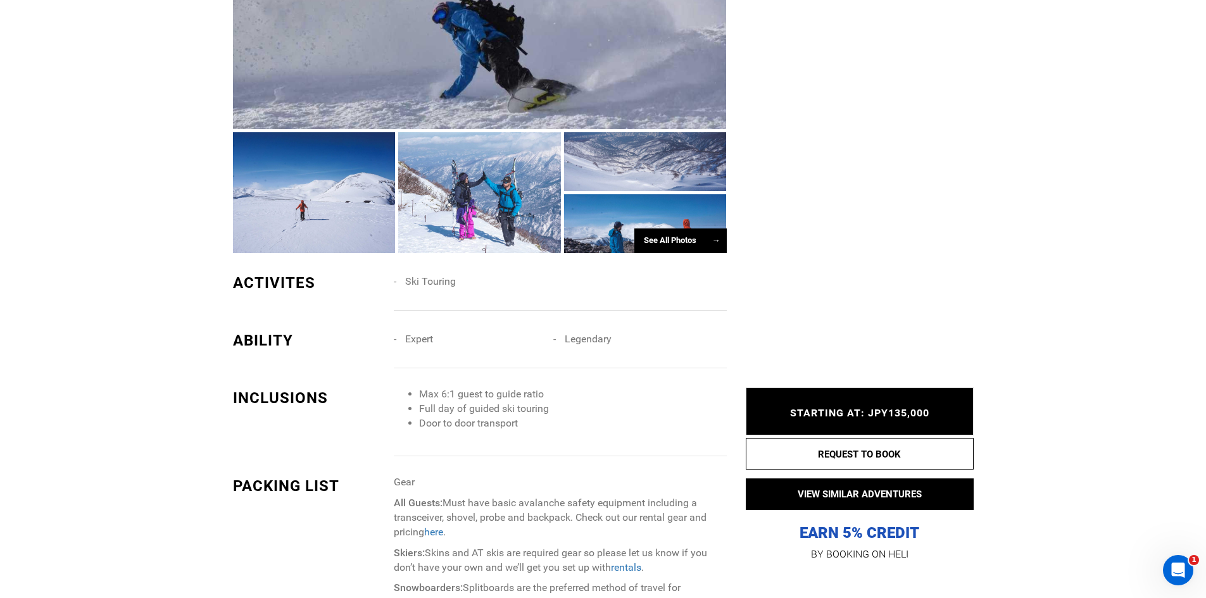
scroll to position [950, 0]
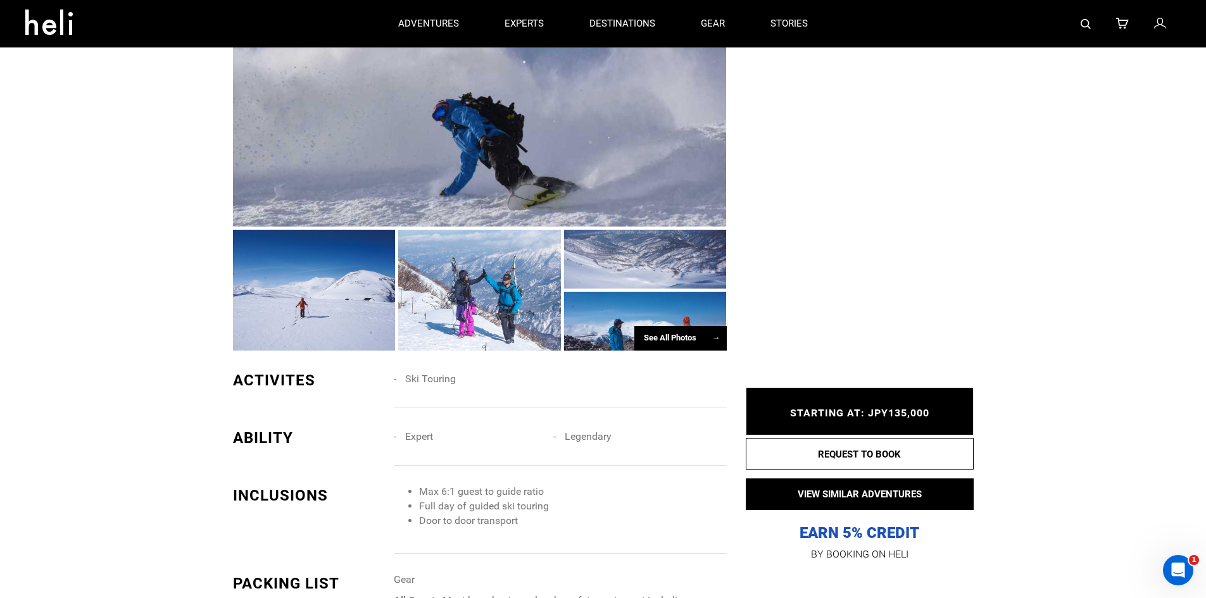
click at [489, 116] on div at bounding box center [480, 109] width 494 height 235
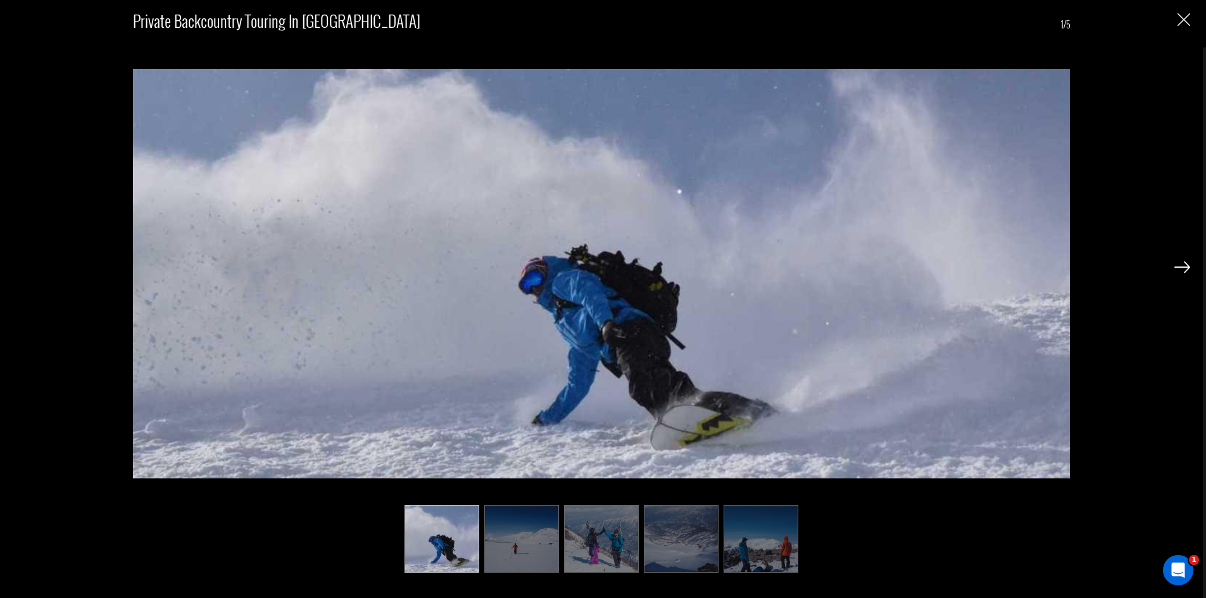
click at [1173, 266] on div "Private Backcountry Touring in [GEOGRAPHIC_DATA] 1/5" at bounding box center [602, 284] width 1178 height 569
click at [1181, 269] on img at bounding box center [1182, 266] width 16 height 11
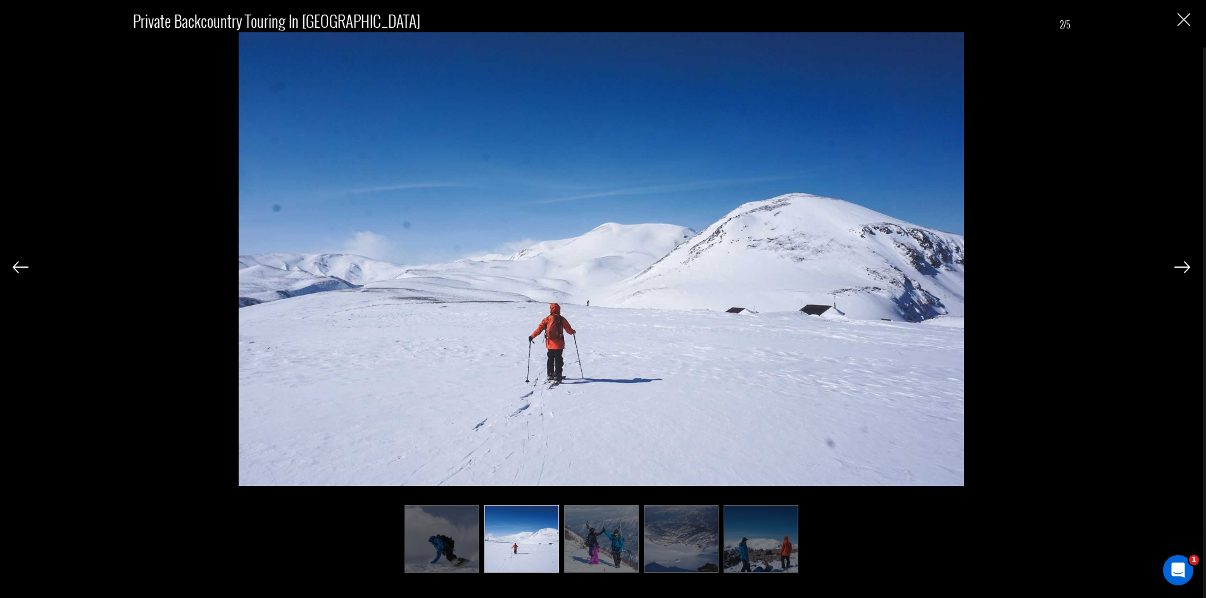
click at [1183, 266] on img at bounding box center [1182, 266] width 16 height 11
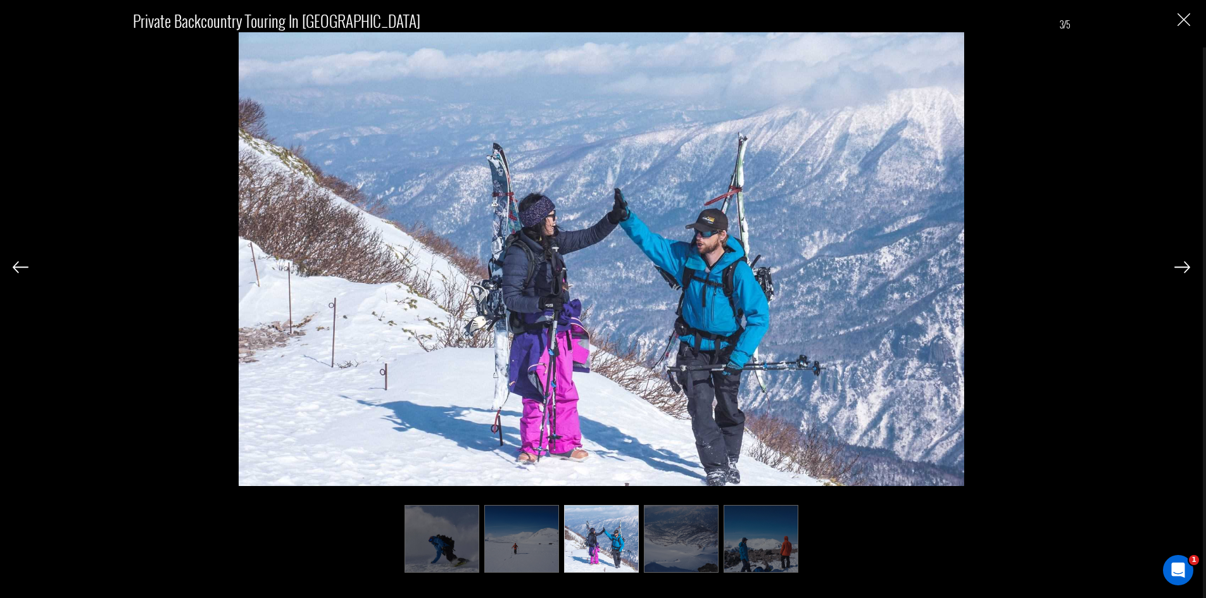
click at [1183, 266] on img at bounding box center [1182, 266] width 16 height 11
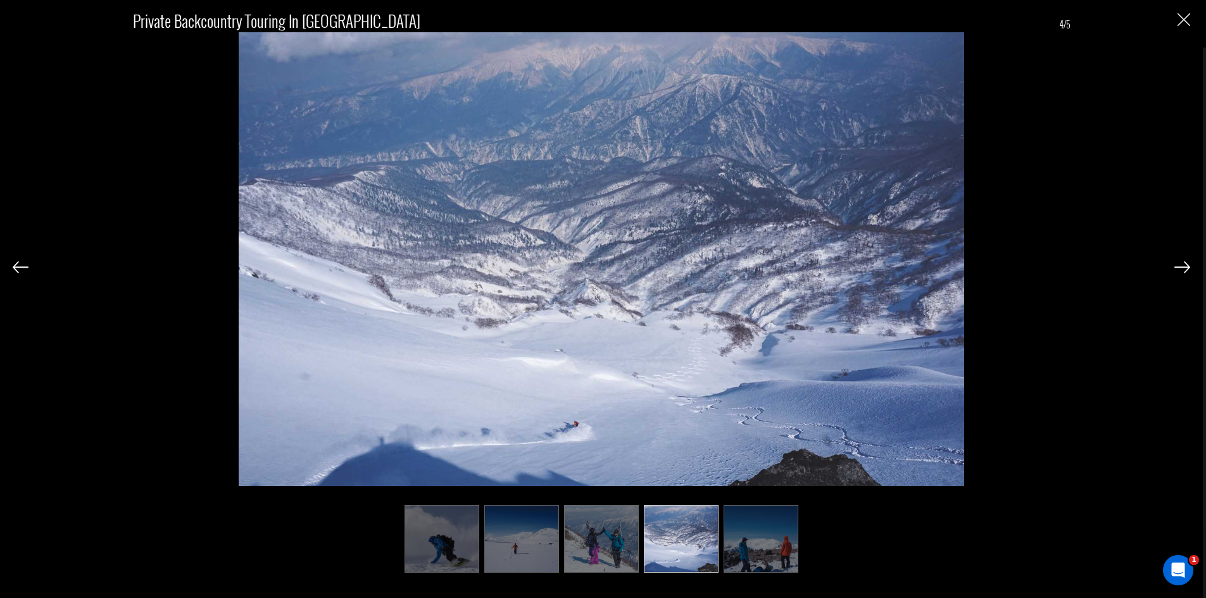
click at [1183, 266] on img at bounding box center [1182, 266] width 16 height 11
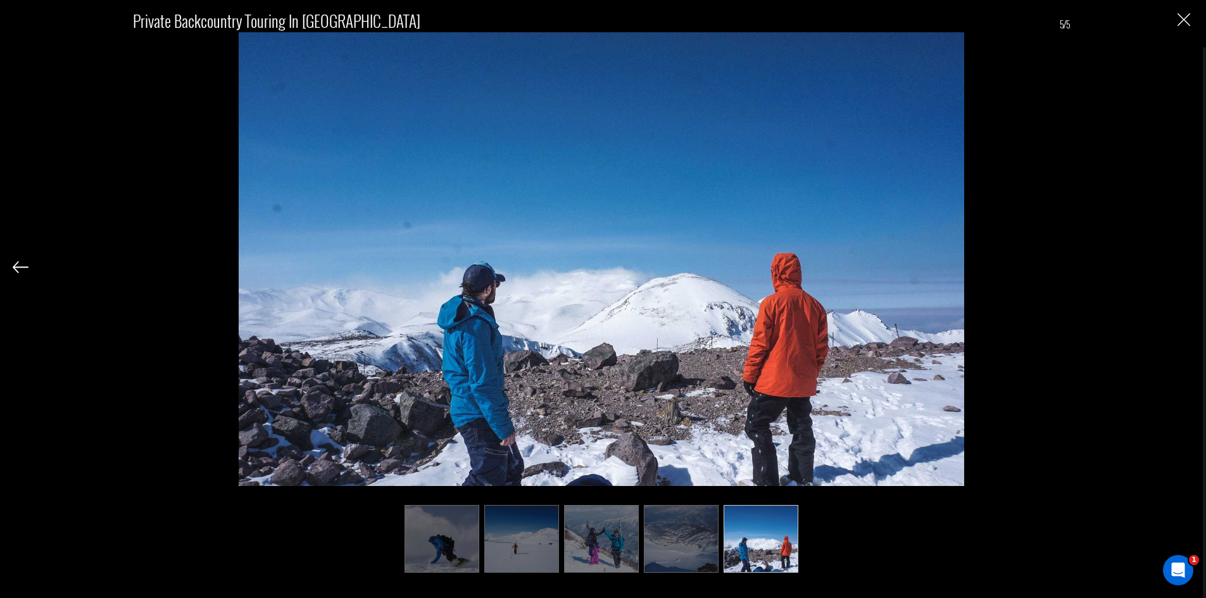
click at [1183, 266] on div "Private Backcountry Touring in [GEOGRAPHIC_DATA] 5/5" at bounding box center [602, 284] width 1178 height 569
click at [1188, 18] on img "Close" at bounding box center [1184, 19] width 13 height 13
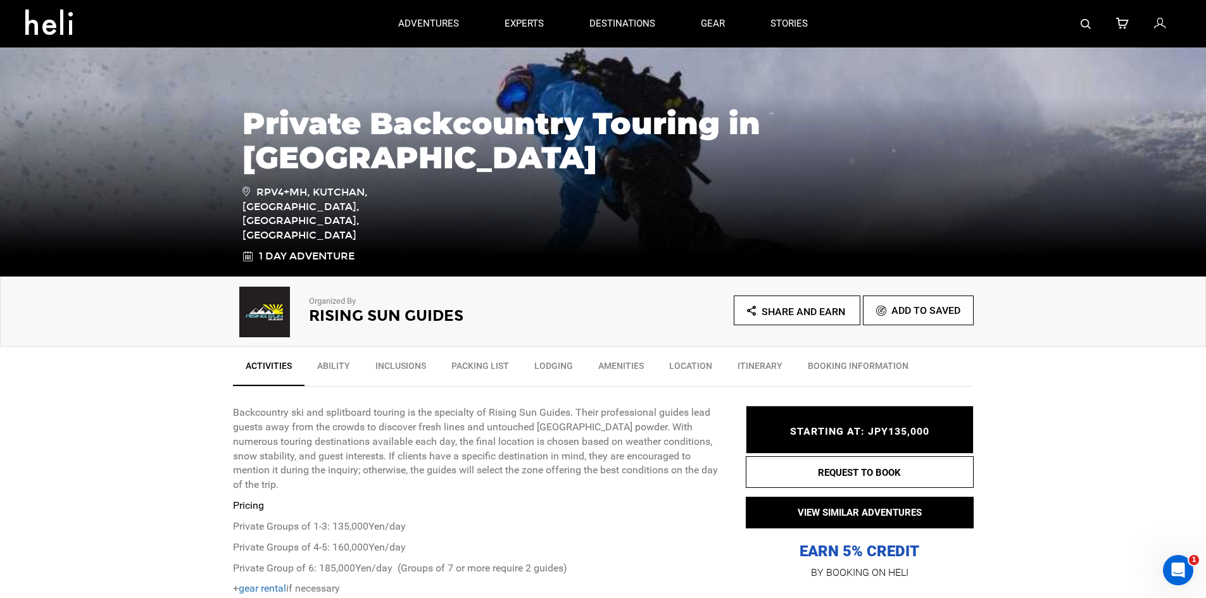
scroll to position [127, 0]
